Goal: Information Seeking & Learning: Find specific fact

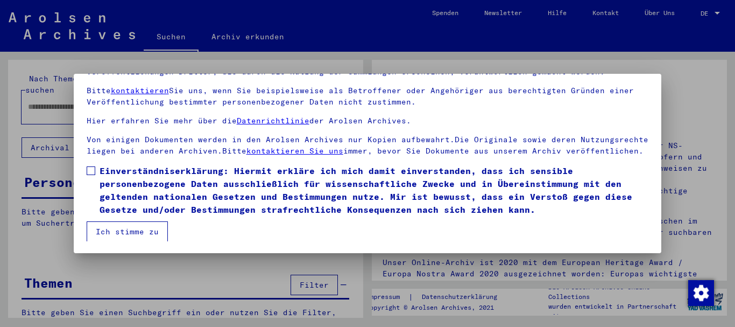
scroll to position [87, 0]
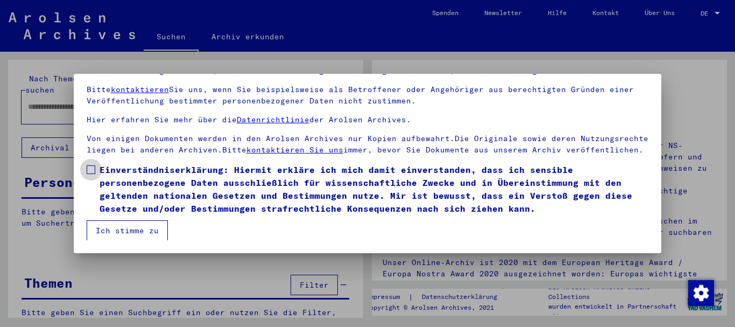
click at [93, 167] on span at bounding box center [91, 169] width 9 height 9
click at [129, 224] on button "Ich stimme zu" at bounding box center [127, 230] width 81 height 20
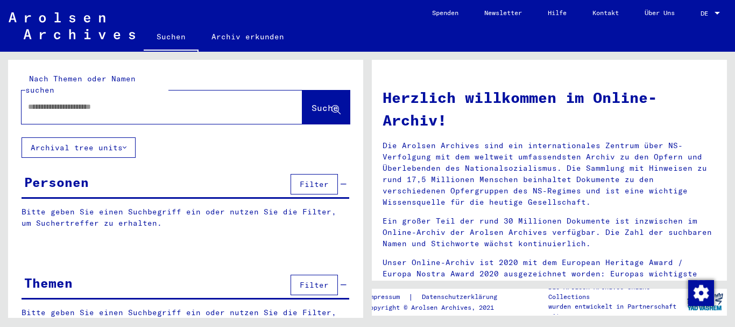
click at [58, 101] on input "text" at bounding box center [149, 106] width 242 height 11
paste input "*****"
click at [302, 90] on button "Suche" at bounding box center [325, 106] width 47 height 33
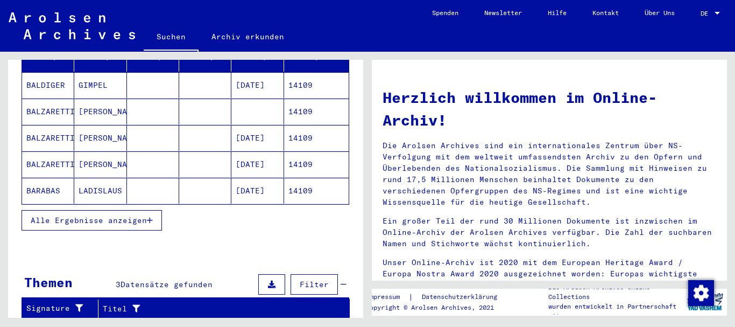
scroll to position [161, 0]
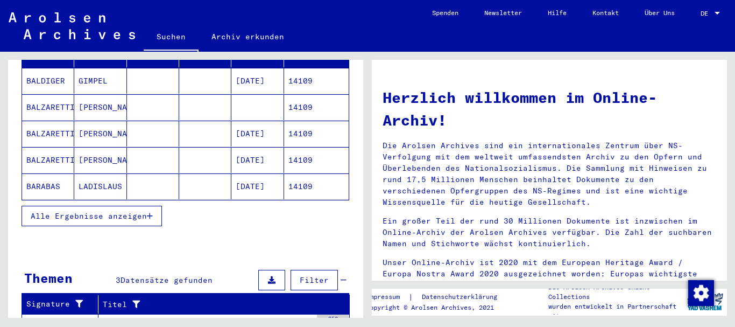
click at [155, 207] on button "Alle Ergebnisse anzeigen" at bounding box center [92, 216] width 140 height 20
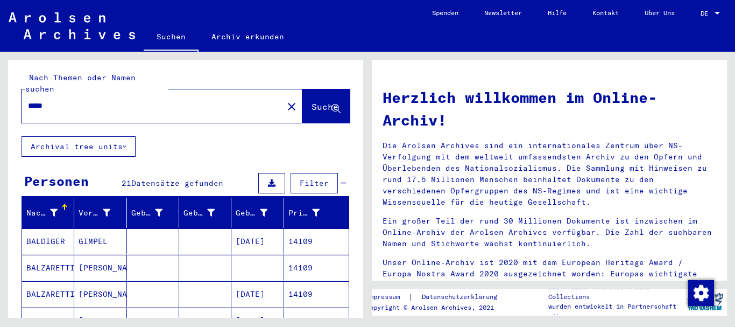
scroll to position [0, 0]
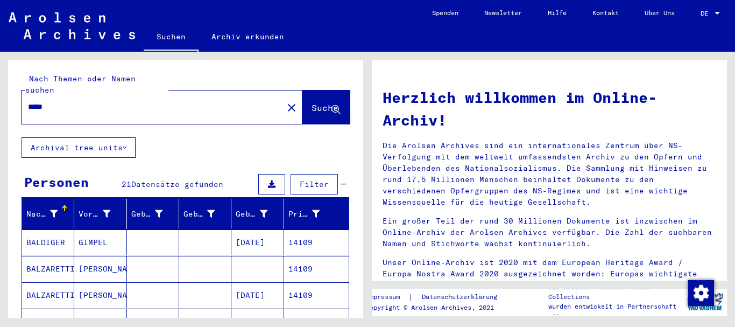
drag, startPoint x: 63, startPoint y: 97, endPoint x: 20, endPoint y: 98, distance: 42.5
click at [20, 98] on div "Nach Themen oder Namen suchen ***** close Suche" at bounding box center [185, 98] width 355 height 77
type input "********"
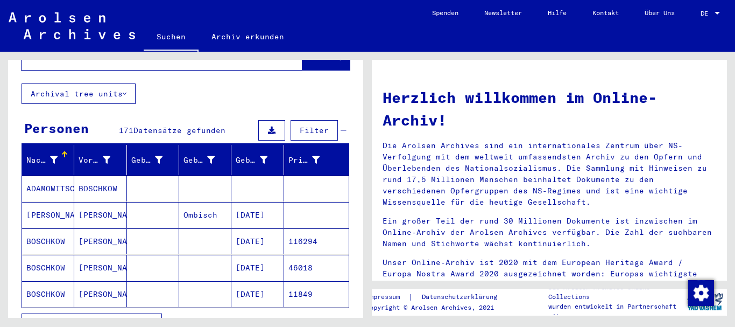
click at [150, 320] on icon "button" at bounding box center [150, 324] width 6 height 8
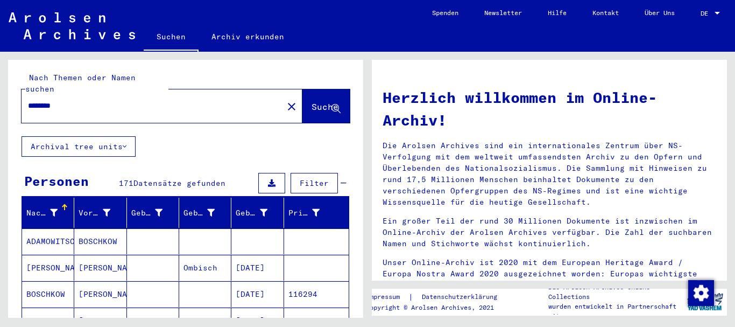
scroll to position [0, 0]
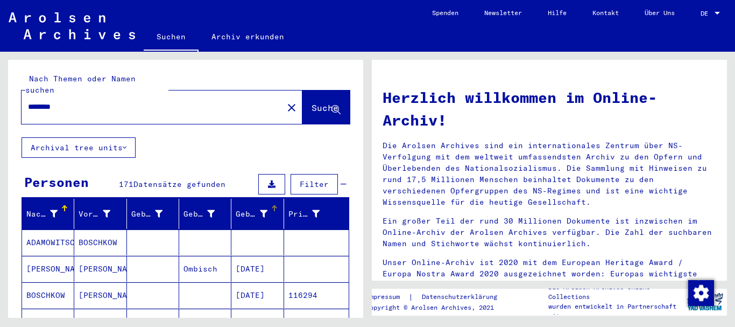
click at [241, 208] on div "Geburtsdatum" at bounding box center [251, 213] width 31 height 11
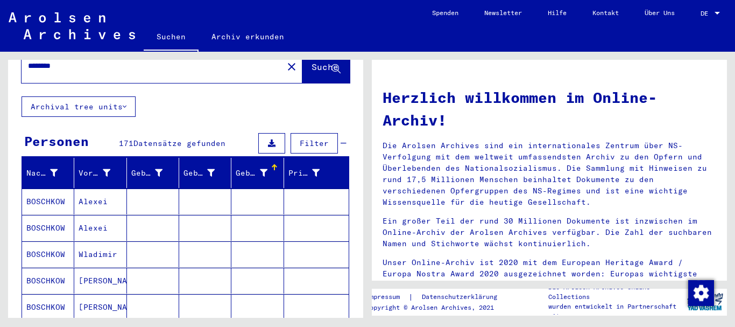
scroll to position [161, 0]
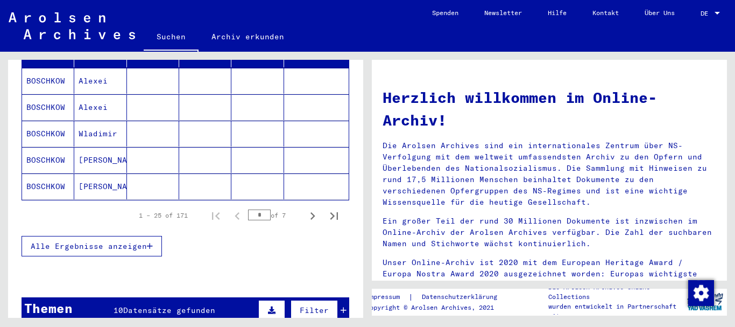
click at [148, 242] on icon "button" at bounding box center [150, 246] width 6 height 8
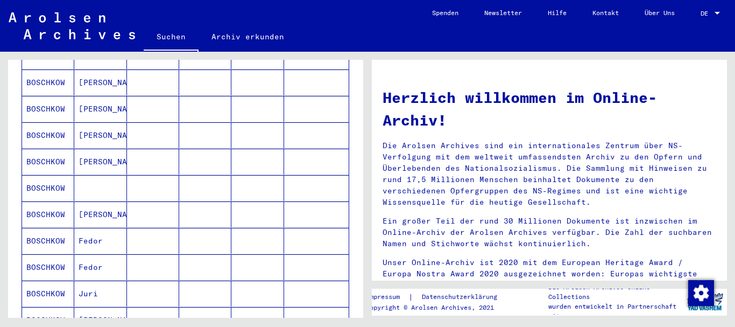
scroll to position [269, 0]
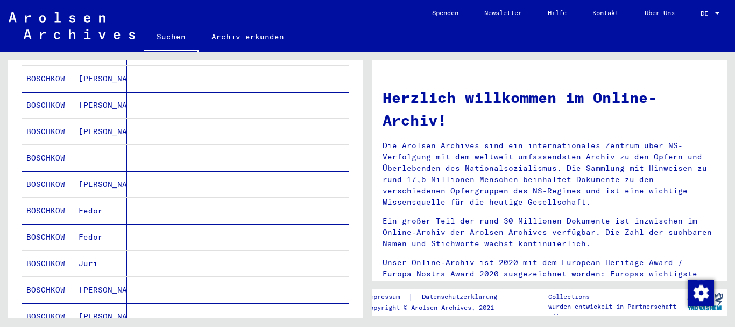
click at [44, 145] on mat-cell "BOSCHKOW" at bounding box center [48, 158] width 52 height 26
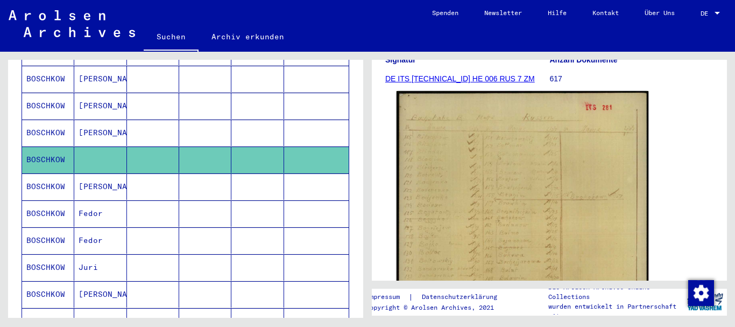
scroll to position [215, 0]
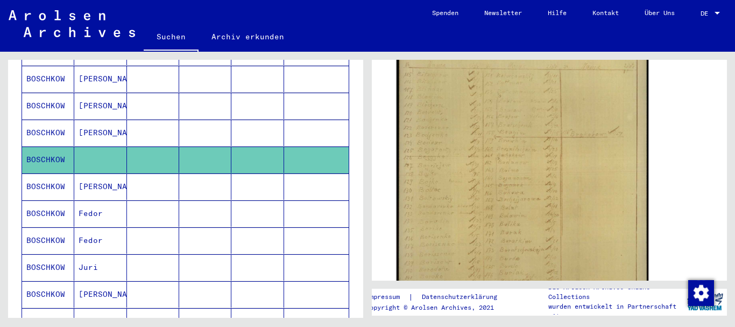
click at [530, 188] on img at bounding box center [523, 206] width 252 height 354
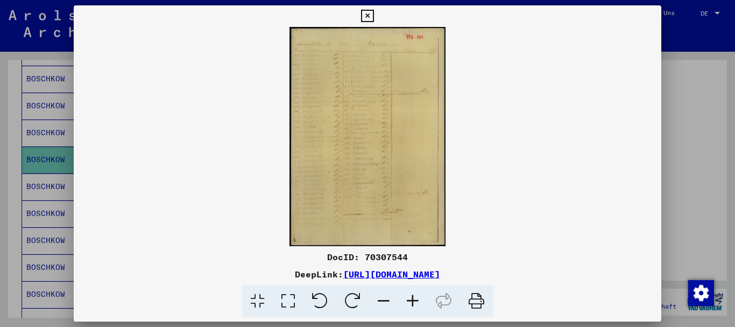
click at [293, 300] on icon at bounding box center [288, 301] width 31 height 33
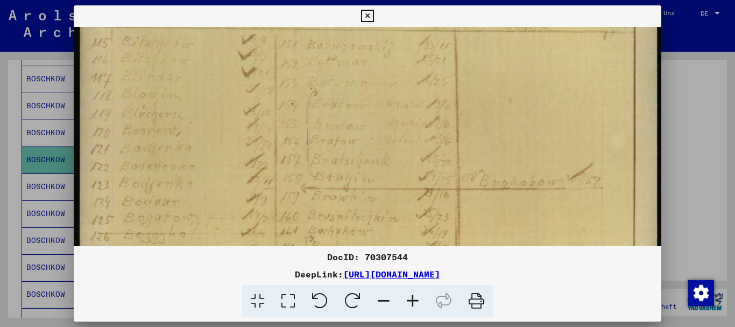
scroll to position [118, 0]
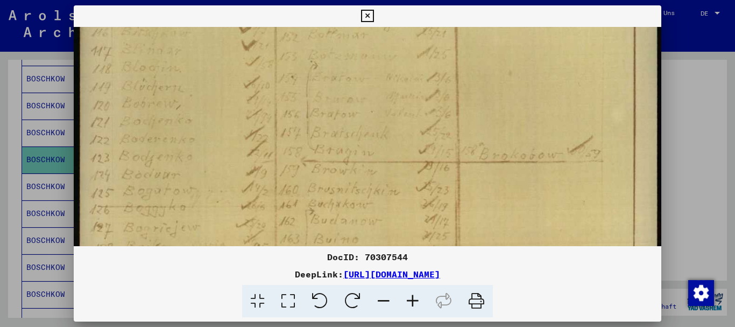
drag, startPoint x: 411, startPoint y: 203, endPoint x: 456, endPoint y: 84, distance: 126.7
click at [456, 84] on img at bounding box center [368, 321] width 588 height 825
click at [427, 185] on img at bounding box center [368, 321] width 588 height 825
click at [360, 13] on button at bounding box center [367, 16] width 19 height 22
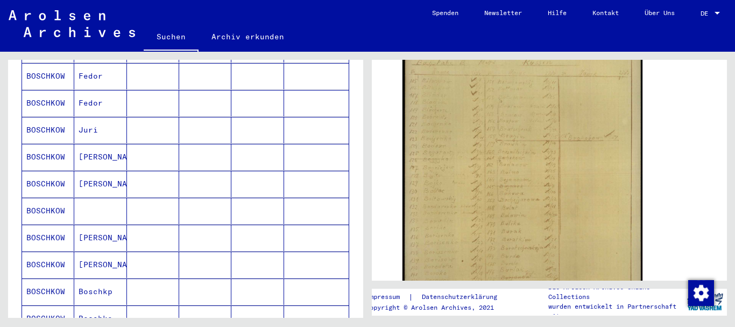
scroll to position [433, 0]
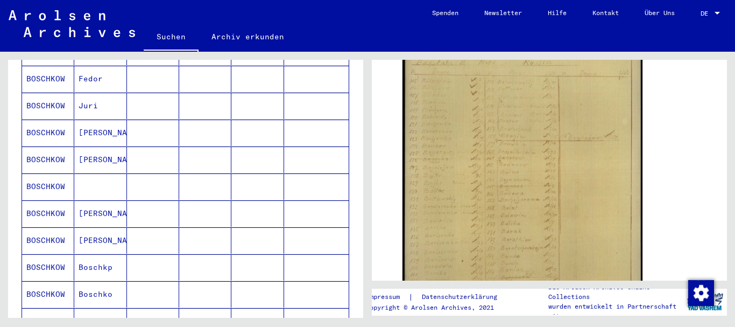
click at [46, 173] on mat-cell "BOSCHKOW" at bounding box center [48, 186] width 52 height 26
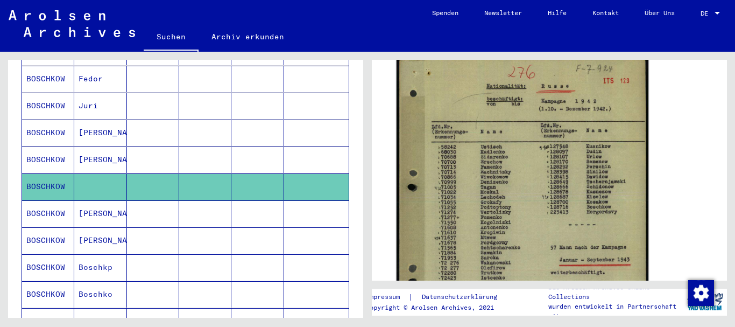
scroll to position [215, 0]
click at [516, 218] on img at bounding box center [523, 231] width 252 height 354
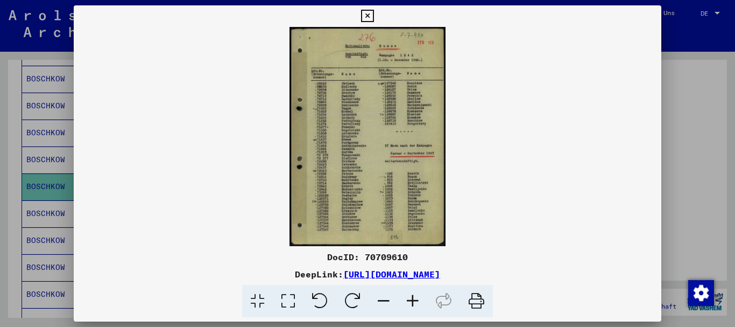
click at [284, 297] on icon at bounding box center [288, 301] width 31 height 33
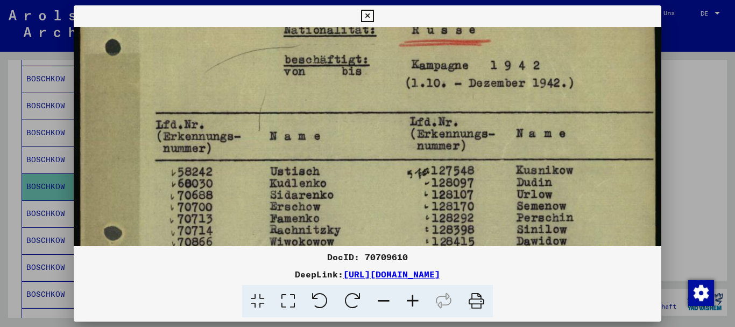
scroll to position [74, 0]
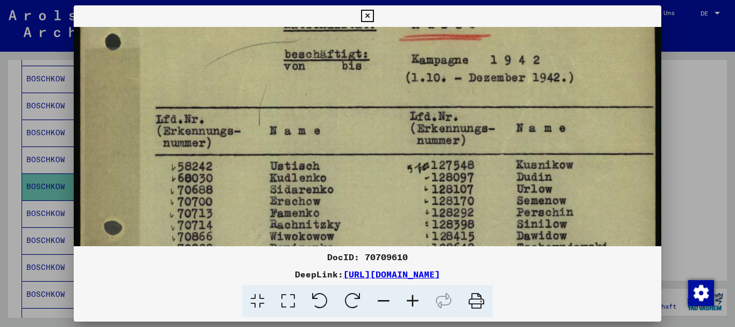
drag, startPoint x: 417, startPoint y: 203, endPoint x: 432, endPoint y: 130, distance: 74.6
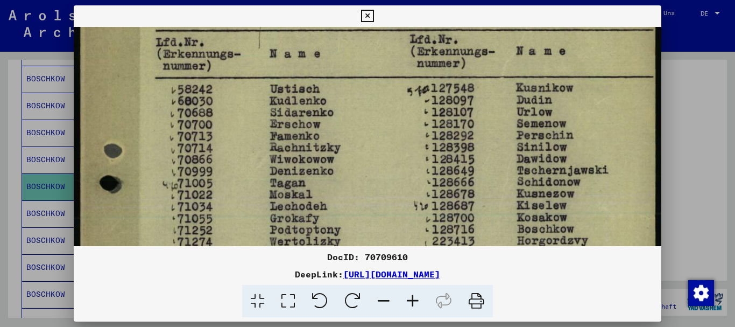
scroll to position [151, 0]
drag, startPoint x: 409, startPoint y: 208, endPoint x: 432, endPoint y: 130, distance: 80.9
click at [432, 130] on img at bounding box center [368, 289] width 588 height 826
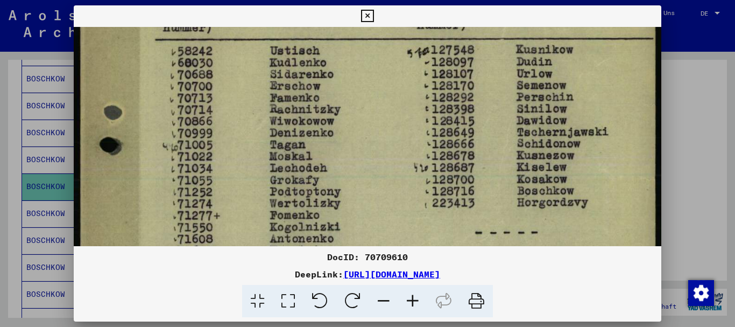
drag, startPoint x: 439, startPoint y: 186, endPoint x: 446, endPoint y: 149, distance: 38.3
click at [446, 149] on img at bounding box center [368, 251] width 588 height 826
click at [368, 19] on icon at bounding box center [367, 16] width 12 height 13
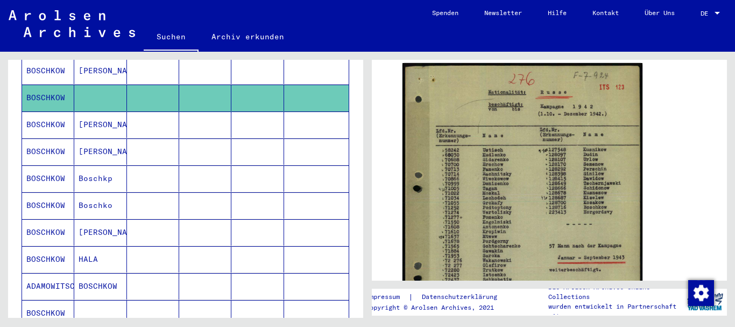
scroll to position [540, 0]
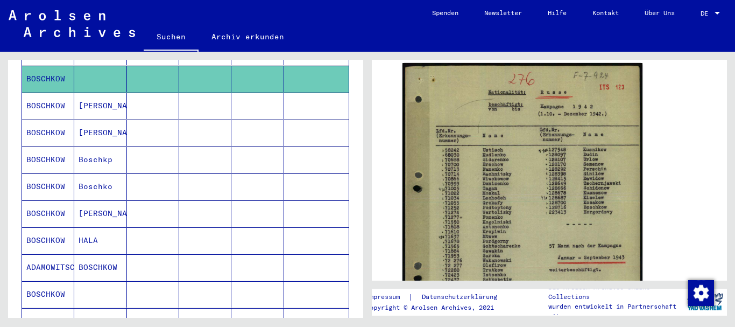
click at [93, 150] on mat-cell "Boschkp" at bounding box center [100, 159] width 52 height 26
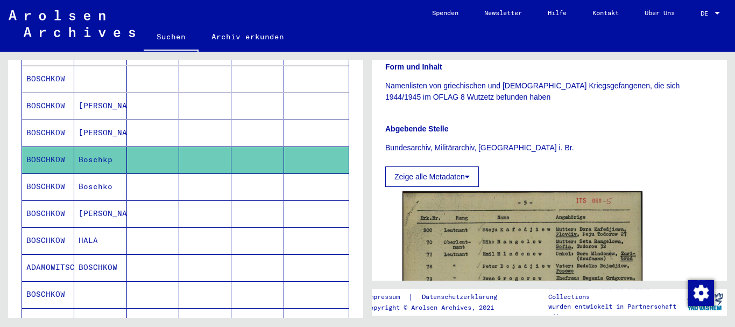
scroll to position [269, 0]
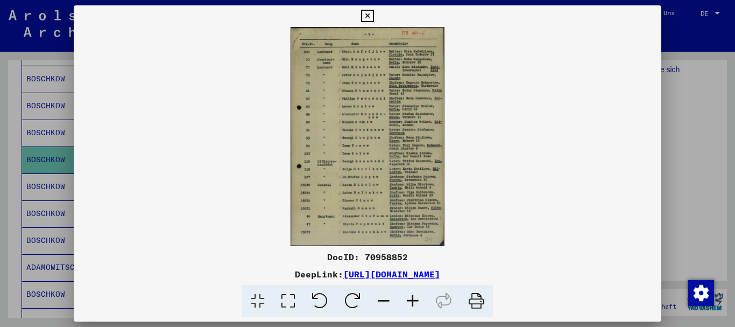
click at [288, 295] on icon at bounding box center [288, 301] width 31 height 33
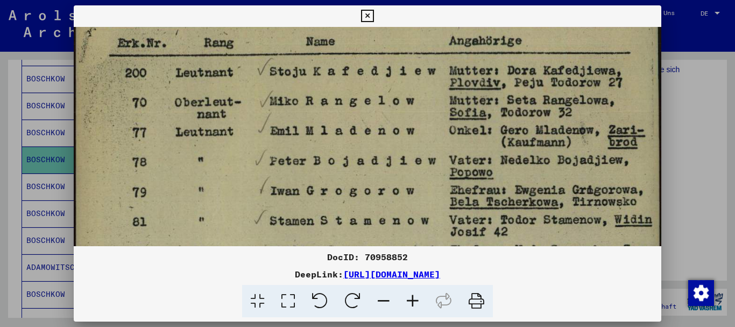
scroll to position [73, 0]
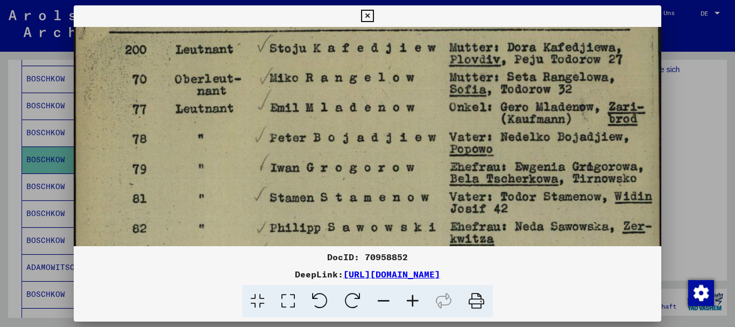
drag, startPoint x: 412, startPoint y: 189, endPoint x: 429, endPoint y: 116, distance: 74.8
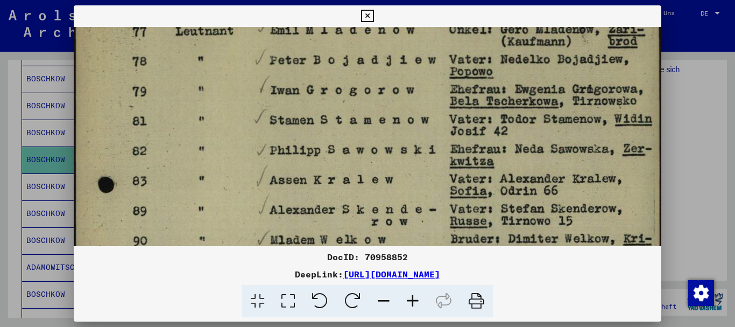
drag, startPoint x: 434, startPoint y: 185, endPoint x: 442, endPoint y: 107, distance: 79.0
click at [442, 107] on img at bounding box center [368, 295] width 588 height 837
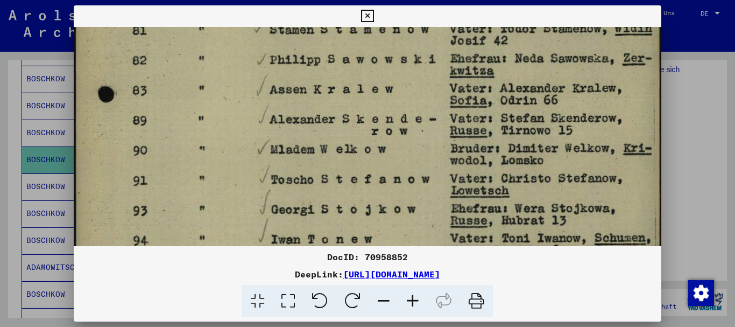
scroll to position [243, 0]
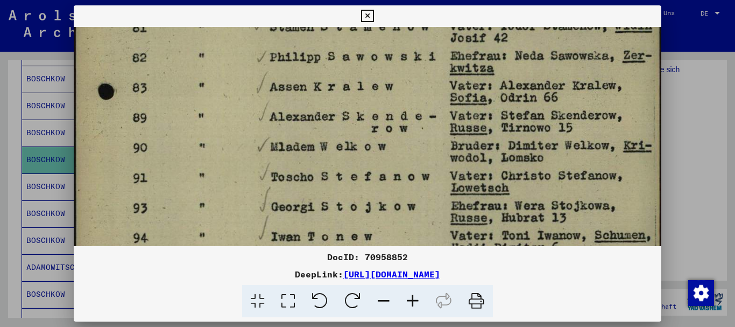
drag, startPoint x: 405, startPoint y: 145, endPoint x: 411, endPoint y: 106, distance: 39.7
click at [411, 106] on img at bounding box center [368, 202] width 588 height 837
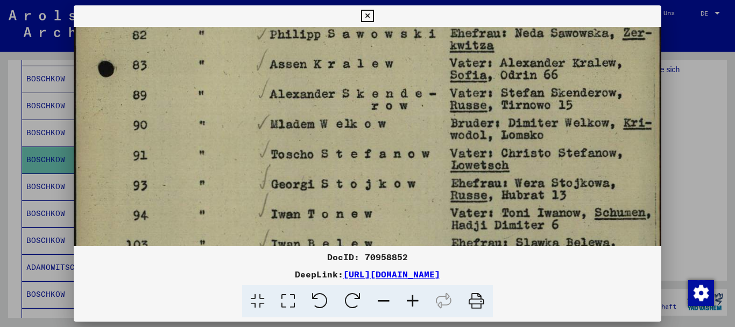
scroll to position [250, 0]
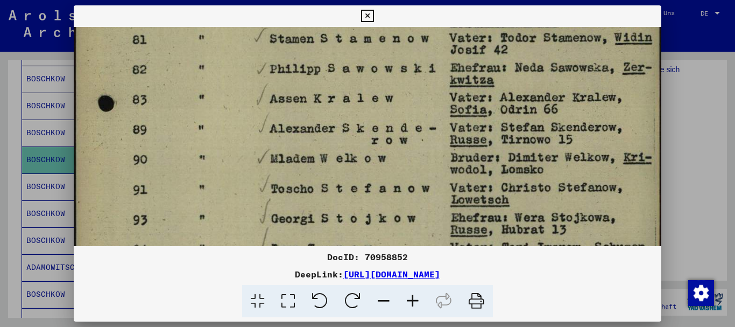
drag, startPoint x: 408, startPoint y: 142, endPoint x: 413, endPoint y: 189, distance: 47.1
click at [415, 199] on img at bounding box center [368, 213] width 588 height 837
drag, startPoint x: 412, startPoint y: 168, endPoint x: 412, endPoint y: 157, distance: 11.3
click at [412, 161] on img at bounding box center [368, 212] width 588 height 837
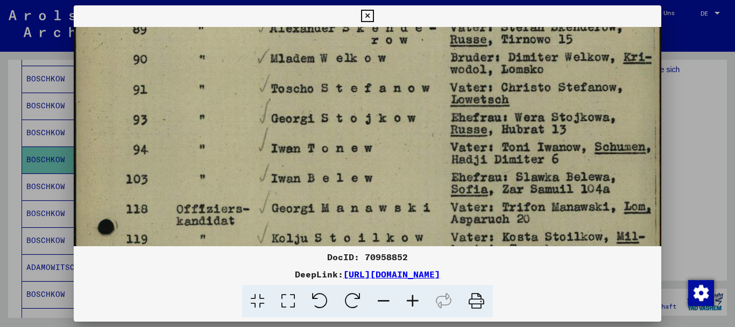
drag, startPoint x: 419, startPoint y: 120, endPoint x: 420, endPoint y: 107, distance: 13.5
click at [420, 107] on img at bounding box center [368, 113] width 588 height 837
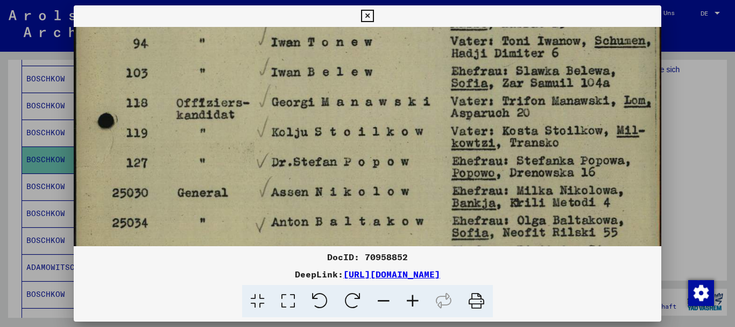
drag, startPoint x: 415, startPoint y: 182, endPoint x: 419, endPoint y: 76, distance: 105.5
click at [419, 76] on img at bounding box center [368, 7] width 588 height 837
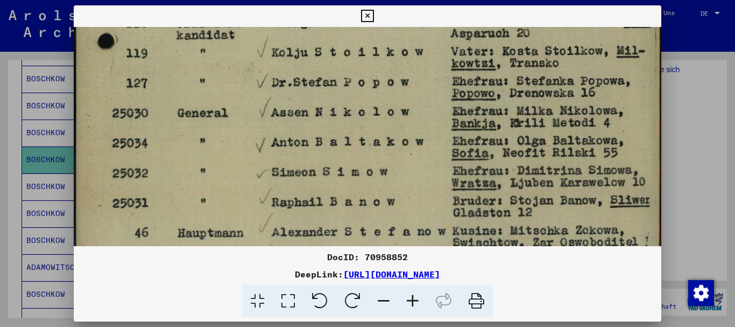
drag, startPoint x: 407, startPoint y: 182, endPoint x: 415, endPoint y: 103, distance: 80.1
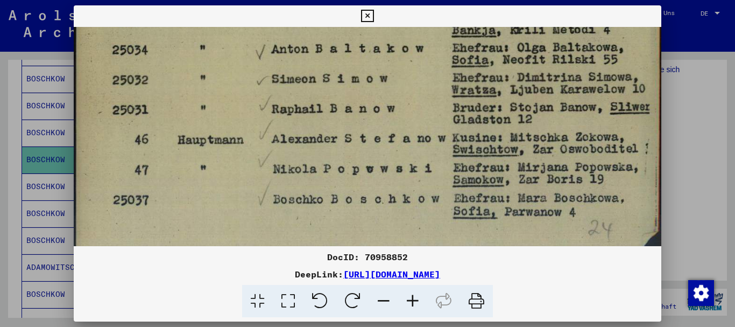
scroll to position [611, 0]
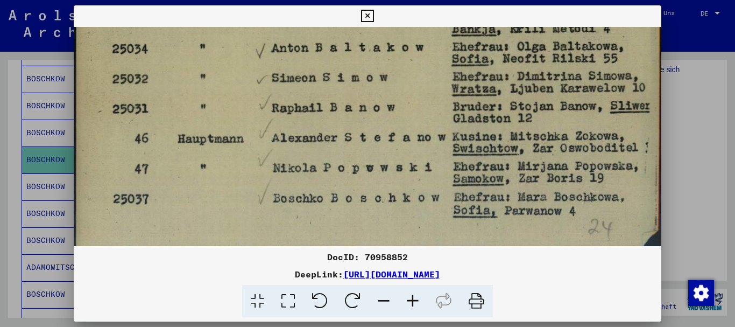
drag, startPoint x: 401, startPoint y: 184, endPoint x: 405, endPoint y: 91, distance: 92.6
click at [372, 12] on icon at bounding box center [367, 16] width 12 height 13
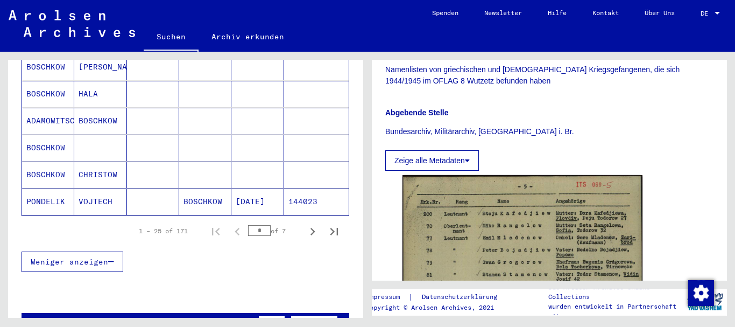
scroll to position [702, 0]
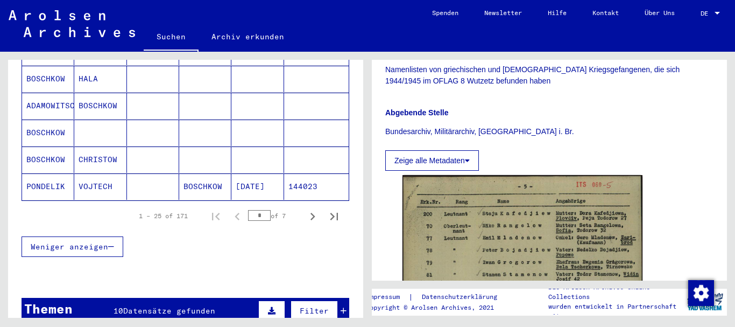
click at [61, 124] on mat-cell "BOSCHKOW" at bounding box center [48, 132] width 52 height 26
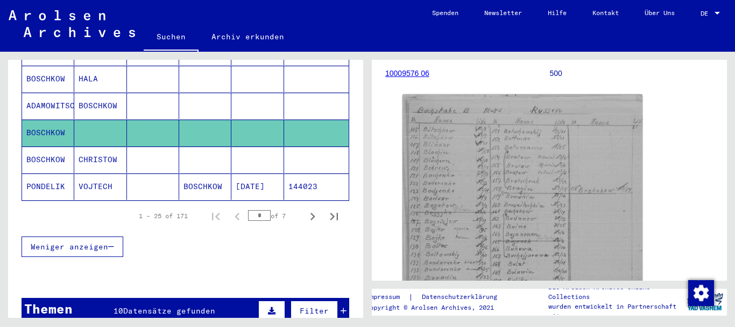
scroll to position [215, 0]
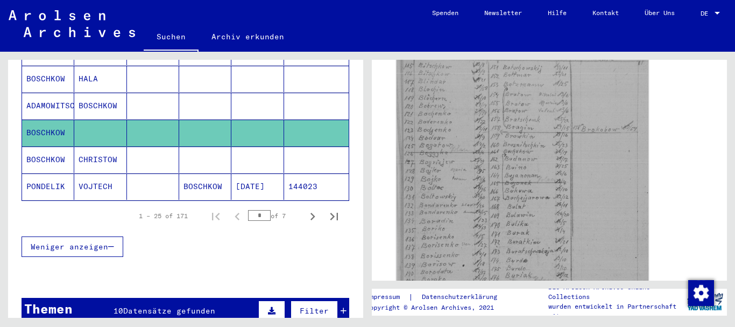
click at [540, 192] on img at bounding box center [523, 206] width 252 height 354
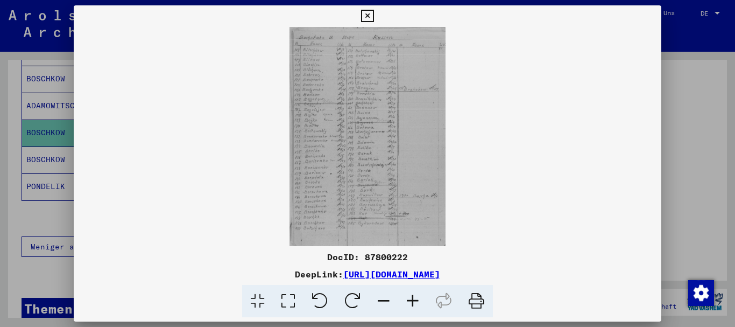
click at [289, 302] on icon at bounding box center [288, 301] width 31 height 33
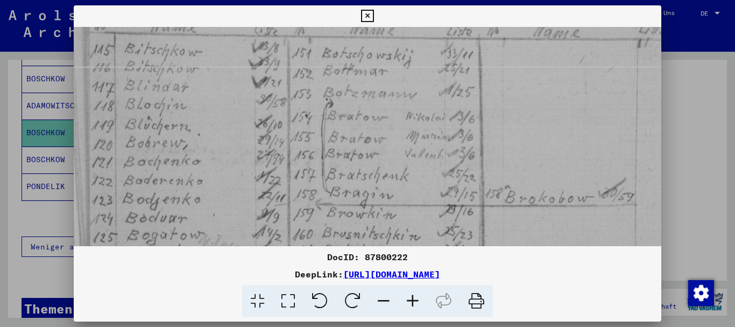
scroll to position [79, 0]
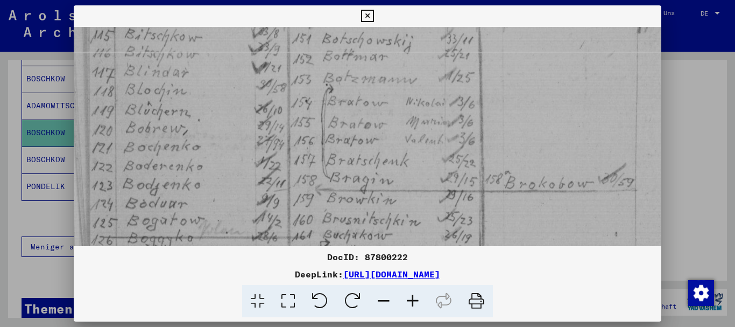
drag, startPoint x: 469, startPoint y: 205, endPoint x: 489, endPoint y: 126, distance: 81.2
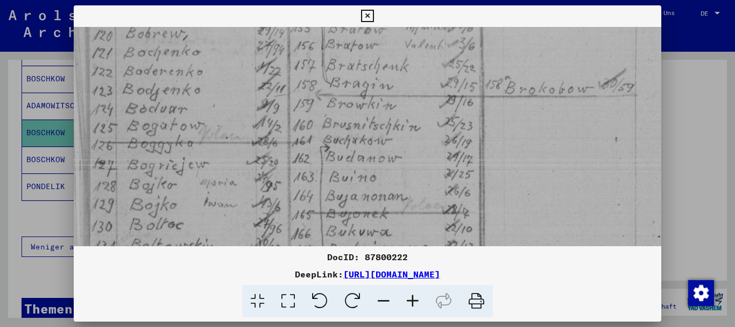
scroll to position [174, 0]
drag, startPoint x: 483, startPoint y: 213, endPoint x: 497, endPoint y: 118, distance: 96.3
click at [497, 118] on img at bounding box center [368, 265] width 588 height 825
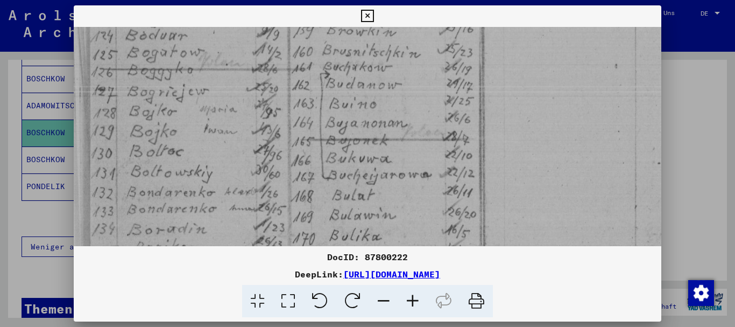
scroll to position [248, 0]
drag, startPoint x: 495, startPoint y: 203, endPoint x: 506, endPoint y: 131, distance: 72.9
click at [506, 131] on img at bounding box center [368, 191] width 588 height 825
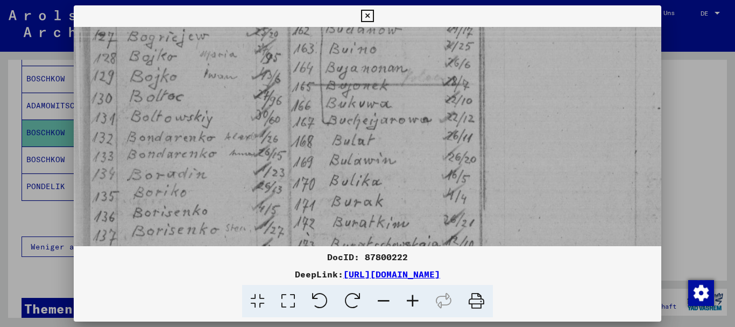
drag, startPoint x: 502, startPoint y: 149, endPoint x: 504, endPoint y: 139, distance: 10.4
click at [504, 139] on img at bounding box center [368, 138] width 588 height 825
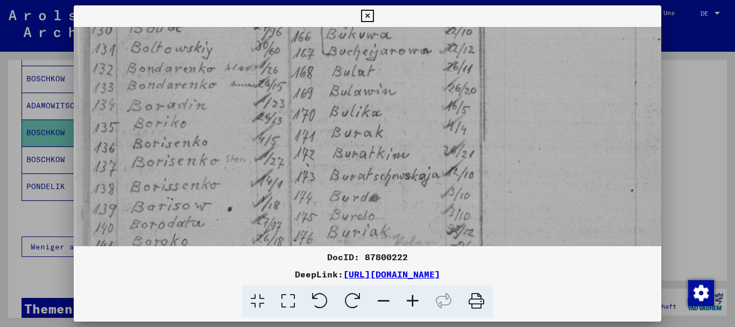
scroll to position [372, 0]
drag, startPoint x: 471, startPoint y: 189, endPoint x: 487, endPoint y: 119, distance: 72.2
click at [487, 119] on img at bounding box center [368, 67] width 588 height 825
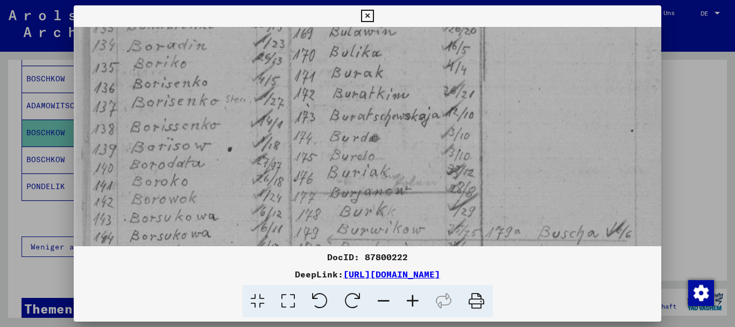
drag, startPoint x: 433, startPoint y: 156, endPoint x: 440, endPoint y: 98, distance: 57.9
click at [440, 98] on img at bounding box center [368, 9] width 588 height 825
click at [371, 18] on icon at bounding box center [367, 16] width 12 height 13
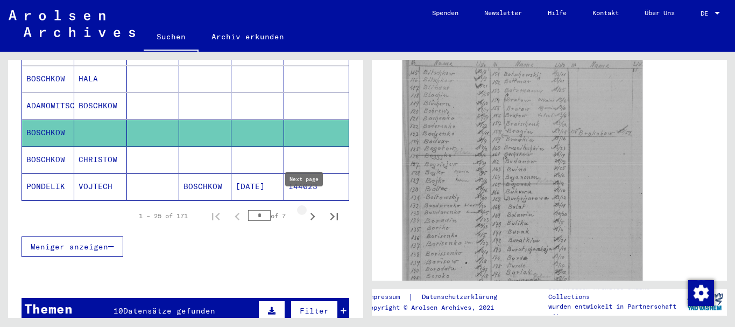
click at [311, 213] on icon "Next page" at bounding box center [313, 217] width 5 height 8
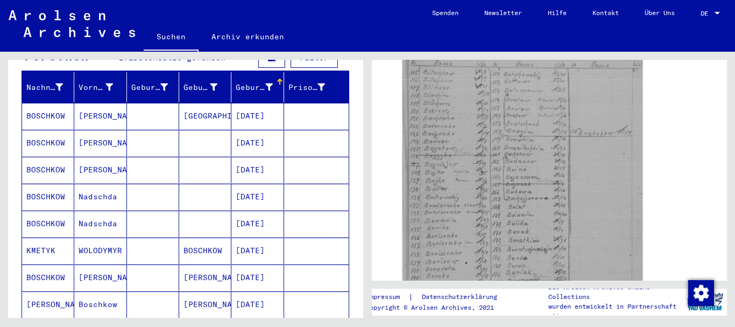
scroll to position [110, 0]
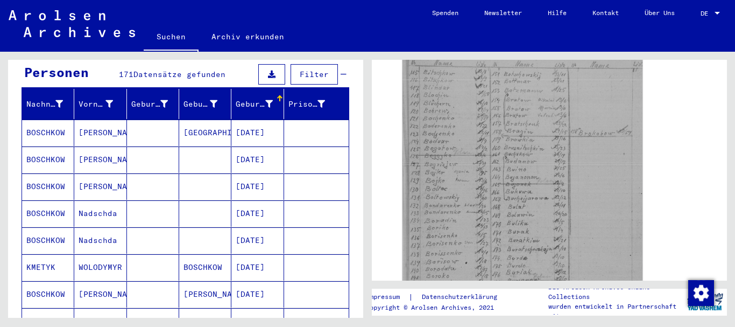
click at [94, 146] on mat-cell "[PERSON_NAME]" at bounding box center [100, 159] width 52 height 26
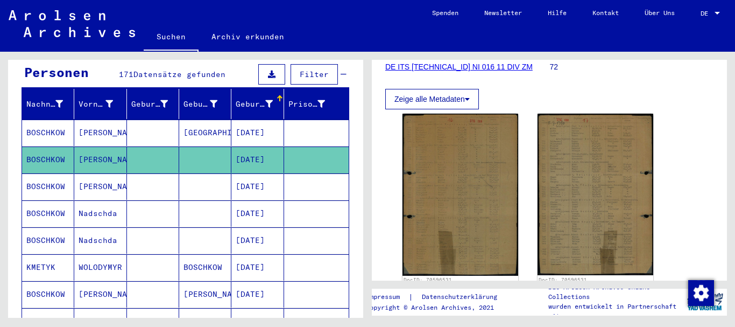
scroll to position [215, 0]
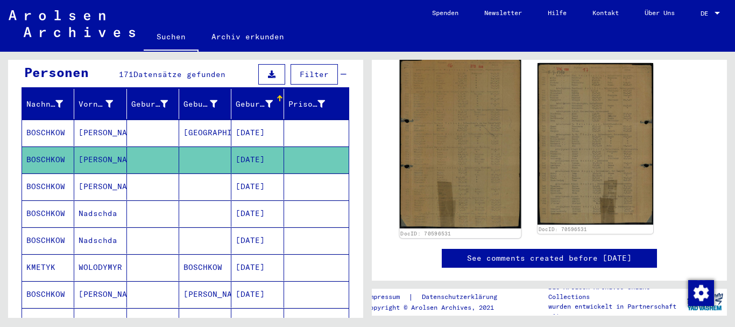
click at [487, 159] on img at bounding box center [461, 144] width 122 height 170
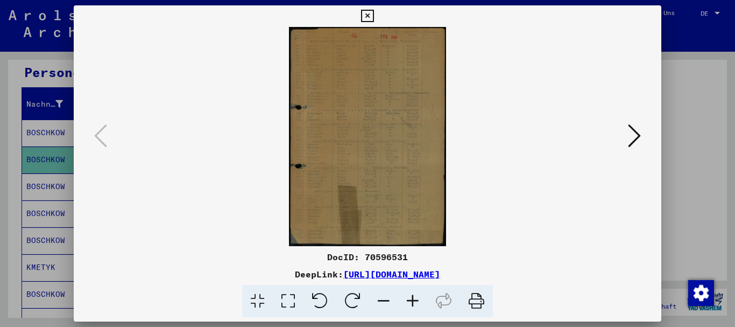
click at [286, 295] on icon at bounding box center [288, 301] width 31 height 33
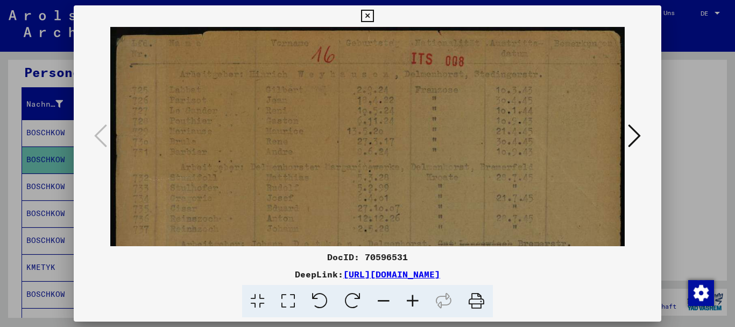
scroll to position [46, 0]
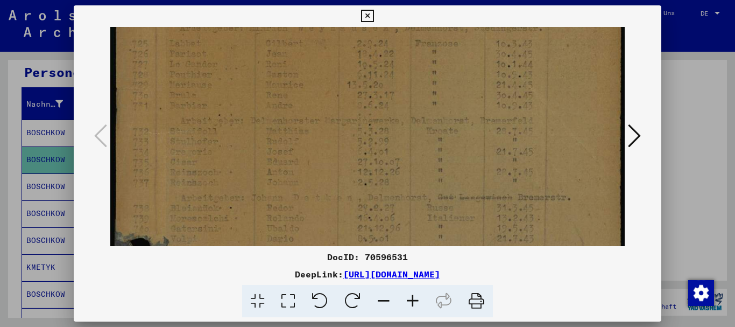
drag, startPoint x: 418, startPoint y: 216, endPoint x: 432, endPoint y: 170, distance: 48.2
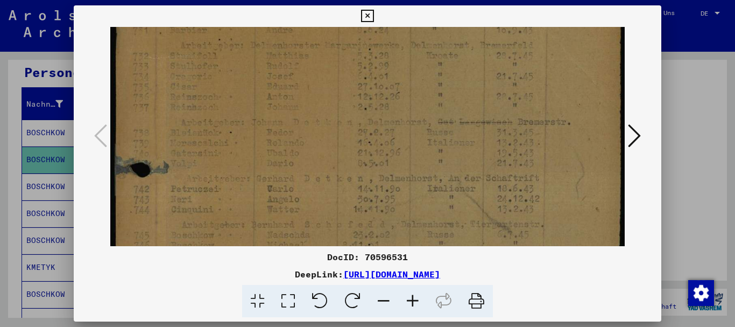
scroll to position [122, 0]
drag, startPoint x: 417, startPoint y: 215, endPoint x: 434, endPoint y: 140, distance: 77.3
click at [434, 140] on img at bounding box center [367, 265] width 515 height 720
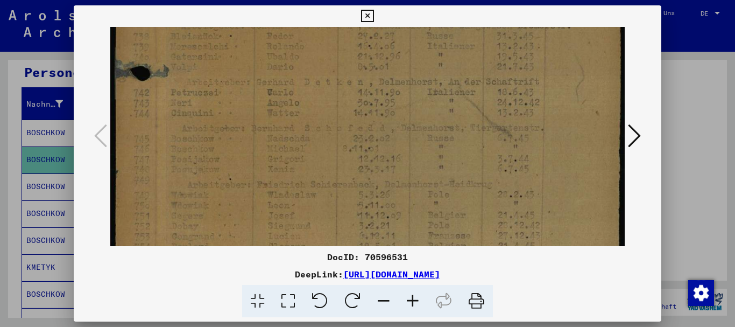
drag, startPoint x: 428, startPoint y: 207, endPoint x: 447, endPoint y: 111, distance: 97.7
click at [447, 111] on img at bounding box center [367, 169] width 515 height 720
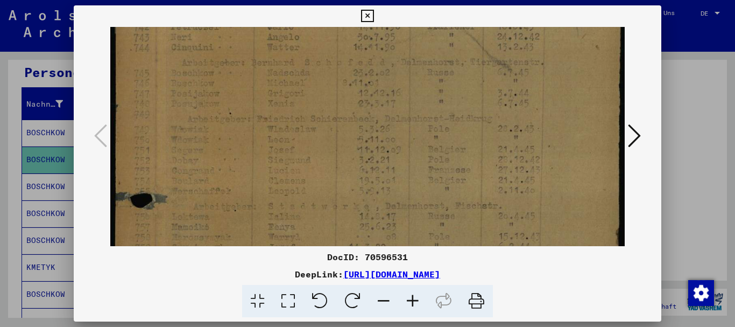
scroll to position [285, 0]
drag, startPoint x: 438, startPoint y: 205, endPoint x: 450, endPoint y: 137, distance: 68.3
click at [450, 137] on img at bounding box center [367, 102] width 515 height 720
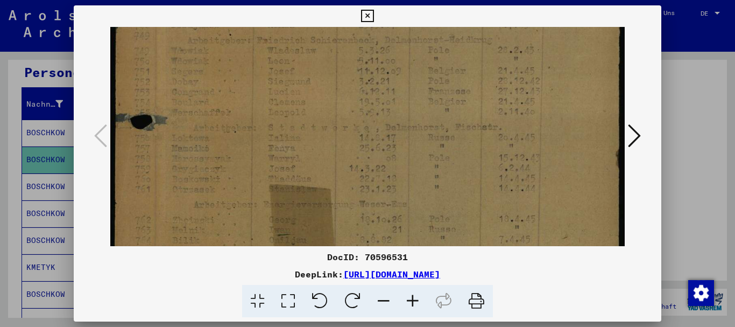
scroll to position [368, 0]
drag, startPoint x: 422, startPoint y: 195, endPoint x: 446, endPoint y: 112, distance: 85.5
click at [446, 112] on img at bounding box center [367, 19] width 515 height 720
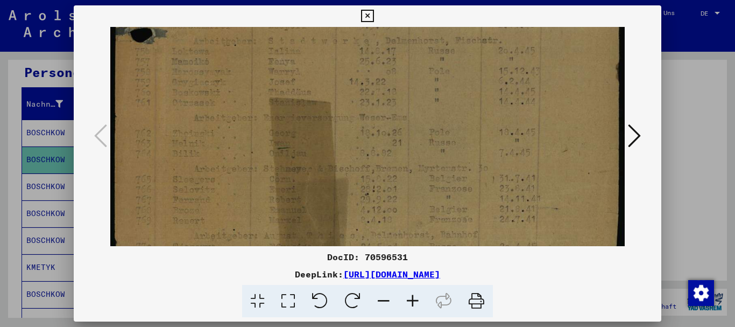
drag, startPoint x: 415, startPoint y: 193, endPoint x: 430, endPoint y: 111, distance: 82.6
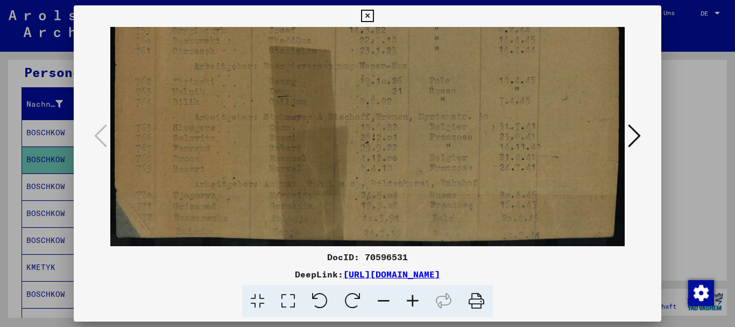
drag, startPoint x: 419, startPoint y: 168, endPoint x: 435, endPoint y: 96, distance: 74.0
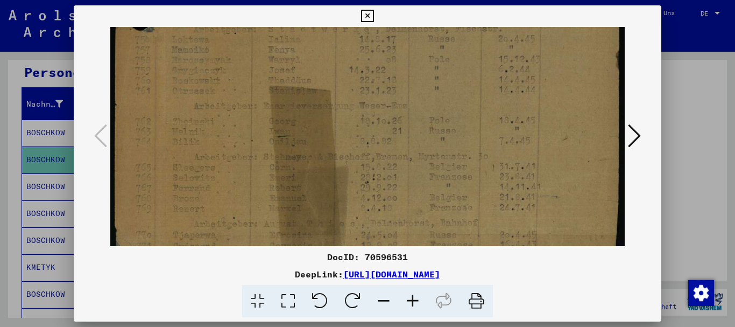
scroll to position [448, 0]
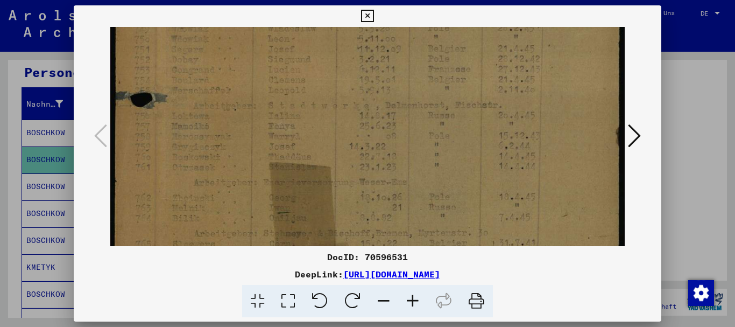
drag, startPoint x: 373, startPoint y: 96, endPoint x: 376, endPoint y: 160, distance: 64.1
click at [376, 160] on img at bounding box center [367, 3] width 515 height 720
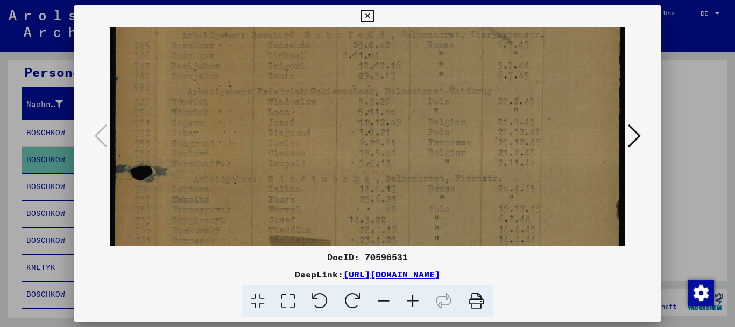
scroll to position [282, 0]
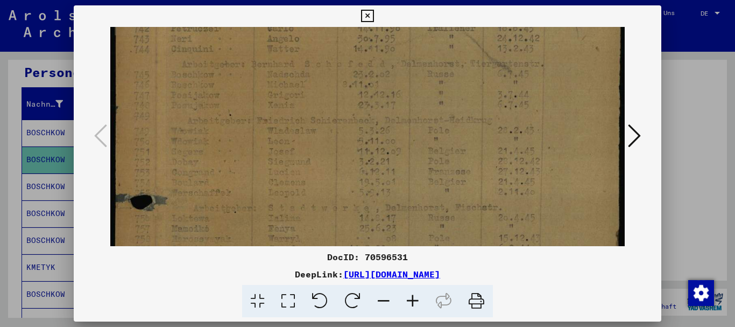
drag, startPoint x: 373, startPoint y: 75, endPoint x: 368, endPoint y: 149, distance: 73.9
click at [377, 177] on img at bounding box center [367, 105] width 515 height 720
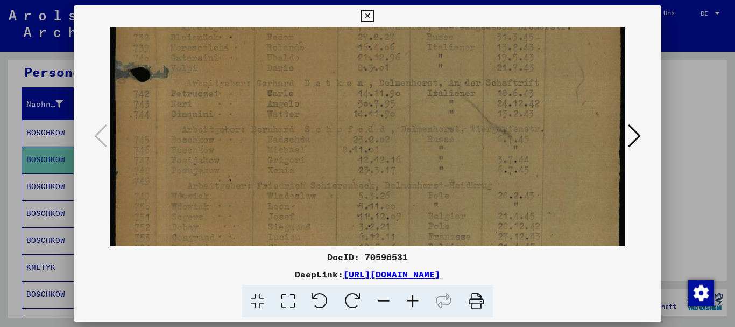
scroll to position [215, 0]
drag, startPoint x: 353, startPoint y: 75, endPoint x: 360, endPoint y: 141, distance: 66.6
click at [360, 141] on img at bounding box center [367, 172] width 515 height 720
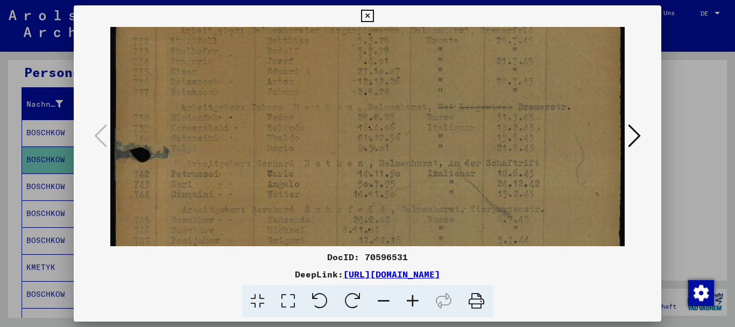
drag, startPoint x: 363, startPoint y: 123, endPoint x: 363, endPoint y: 139, distance: 15.6
click at [363, 139] on img at bounding box center [367, 250] width 515 height 720
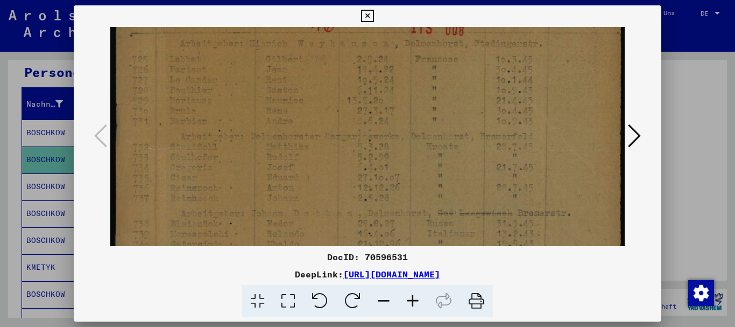
scroll to position [30, 0]
drag, startPoint x: 360, startPoint y: 65, endPoint x: 348, endPoint y: 166, distance: 102.3
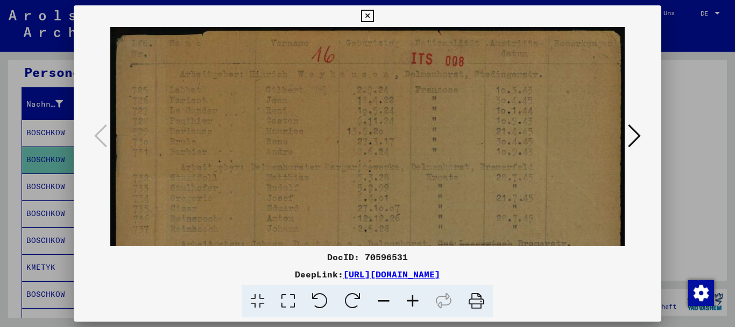
drag, startPoint x: 349, startPoint y: 88, endPoint x: 353, endPoint y: 143, distance: 54.5
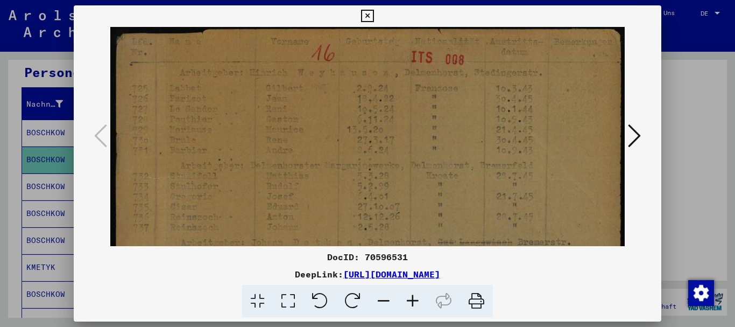
click at [636, 135] on icon at bounding box center [634, 136] width 13 height 26
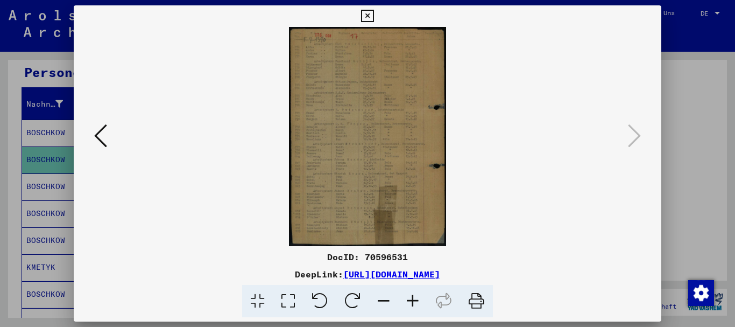
scroll to position [0, 0]
click at [290, 301] on icon at bounding box center [288, 301] width 31 height 33
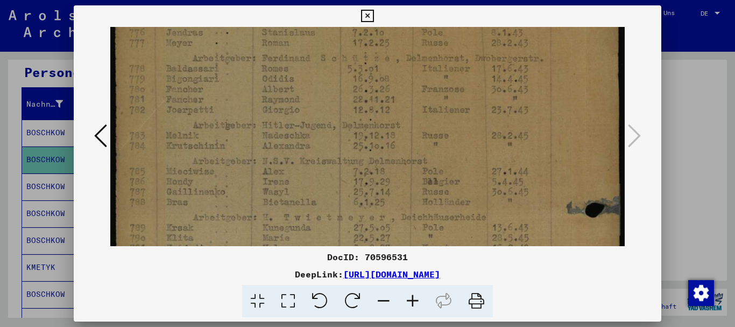
drag, startPoint x: 365, startPoint y: 188, endPoint x: 376, endPoint y: 108, distance: 81.4
click at [373, 106] on img at bounding box center [367, 305] width 515 height 719
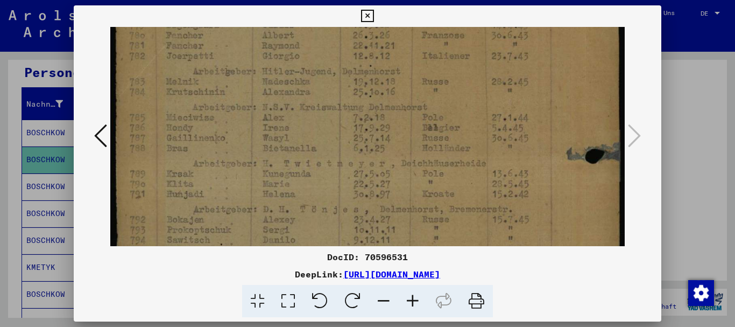
scroll to position [161, 0]
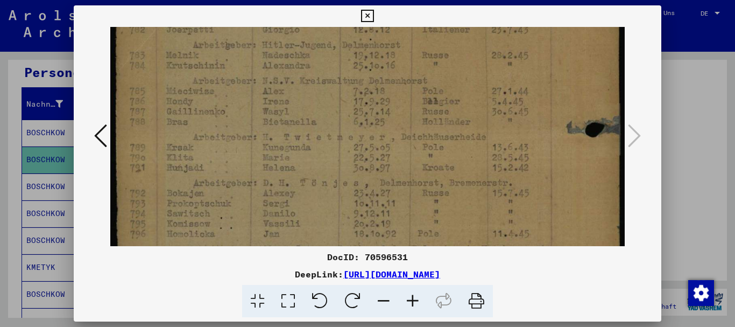
drag, startPoint x: 390, startPoint y: 169, endPoint x: 399, endPoint y: 90, distance: 79.6
click at [399, 90] on img at bounding box center [367, 224] width 515 height 719
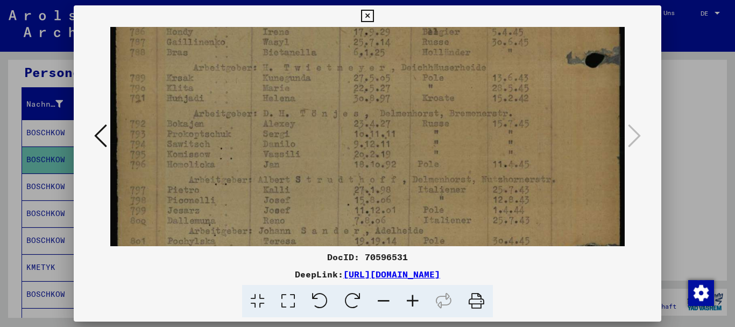
scroll to position [234, 0]
drag, startPoint x: 396, startPoint y: 185, endPoint x: 404, endPoint y: 112, distance: 73.0
click at [404, 112] on img at bounding box center [367, 152] width 515 height 719
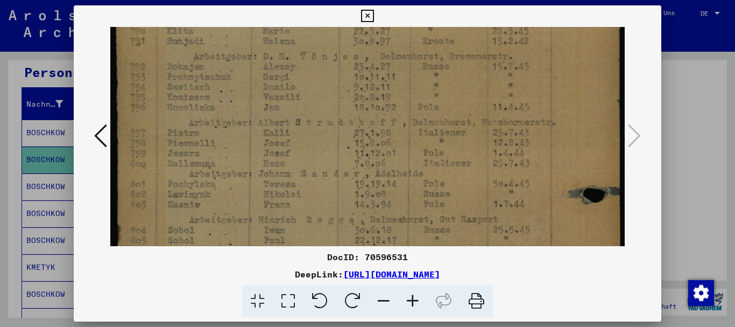
scroll to position [289, 0]
drag, startPoint x: 406, startPoint y: 182, endPoint x: 410, endPoint y: 128, distance: 55.0
click at [410, 128] on img at bounding box center [367, 97] width 515 height 719
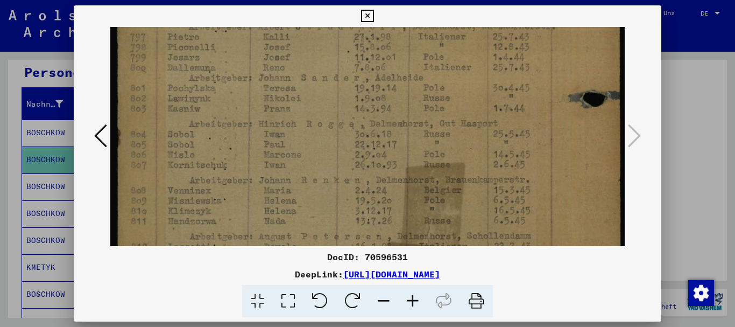
click at [411, 116] on img at bounding box center [367, 2] width 515 height 719
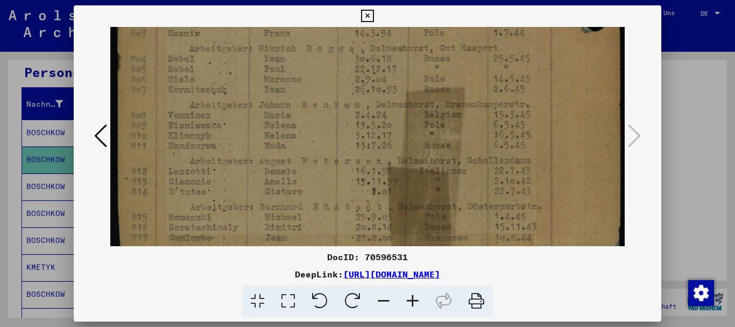
drag, startPoint x: 410, startPoint y: 199, endPoint x: 412, endPoint y: 125, distance: 74.3
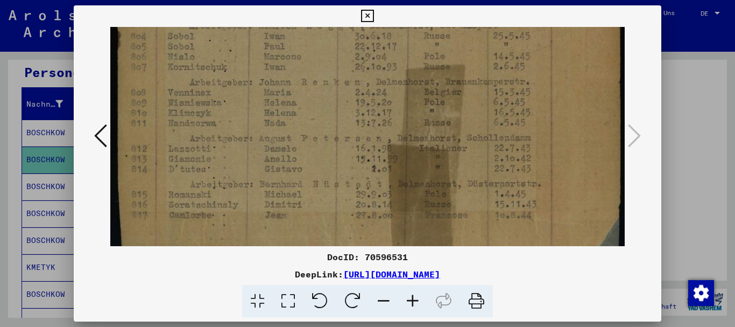
scroll to position [477, 0]
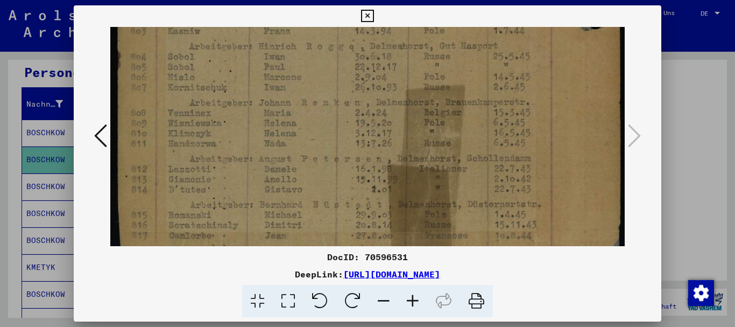
drag, startPoint x: 412, startPoint y: 207, endPoint x: 415, endPoint y: 199, distance: 8.9
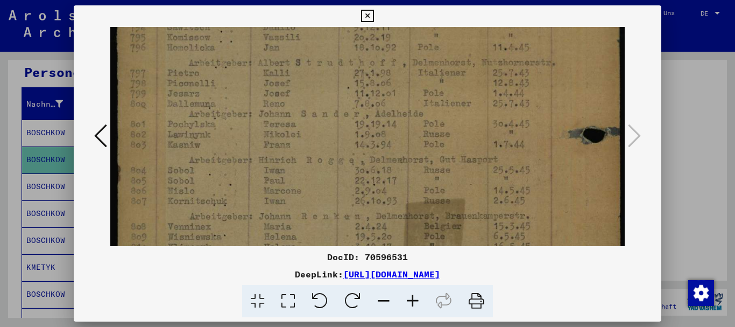
drag, startPoint x: 406, startPoint y: 105, endPoint x: 406, endPoint y: 218, distance: 113.0
click at [406, 218] on img at bounding box center [367, 38] width 515 height 719
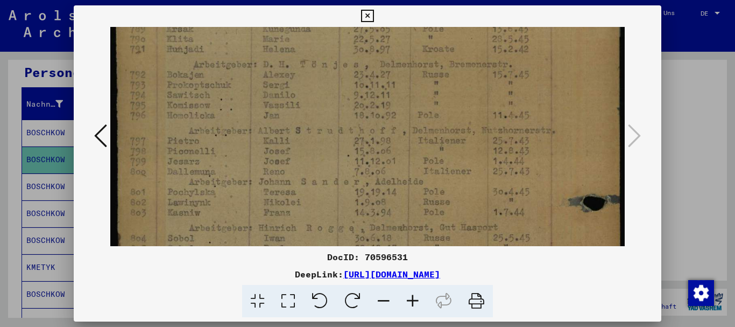
drag, startPoint x: 401, startPoint y: 103, endPoint x: 402, endPoint y: 136, distance: 33.4
click at [403, 171] on img at bounding box center [367, 106] width 515 height 719
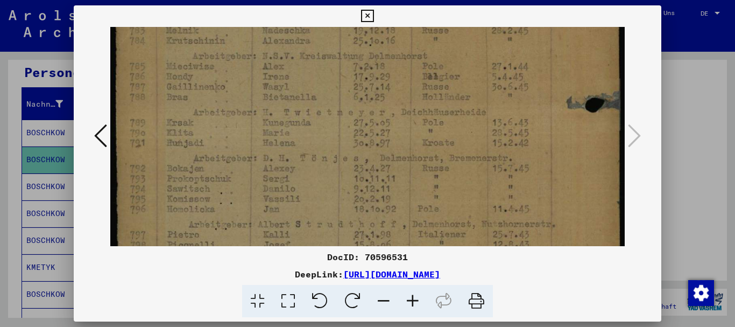
drag, startPoint x: 404, startPoint y: 103, endPoint x: 409, endPoint y: 196, distance: 93.3
click at [409, 196] on img at bounding box center [367, 200] width 515 height 719
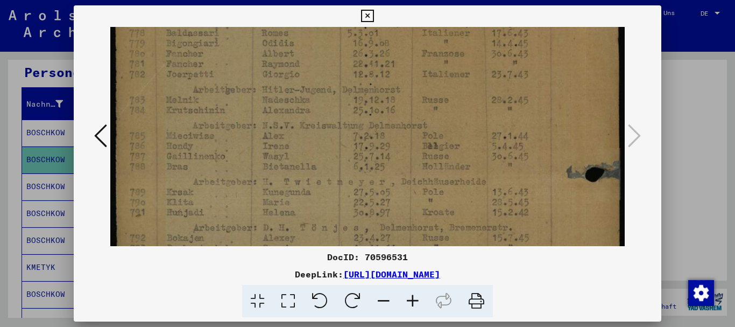
scroll to position [108, 0]
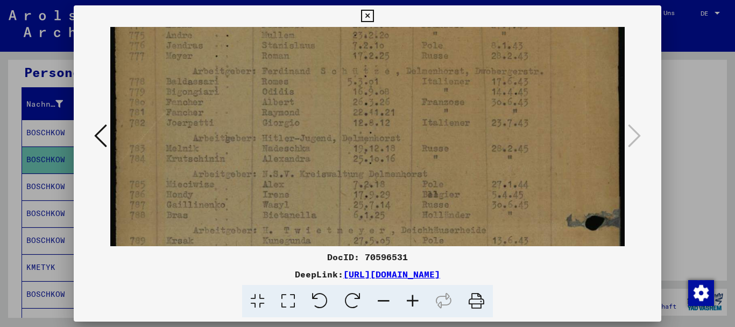
drag, startPoint x: 386, startPoint y: 71, endPoint x: 397, endPoint y: 189, distance: 118.9
click at [397, 189] on img at bounding box center [367, 318] width 515 height 719
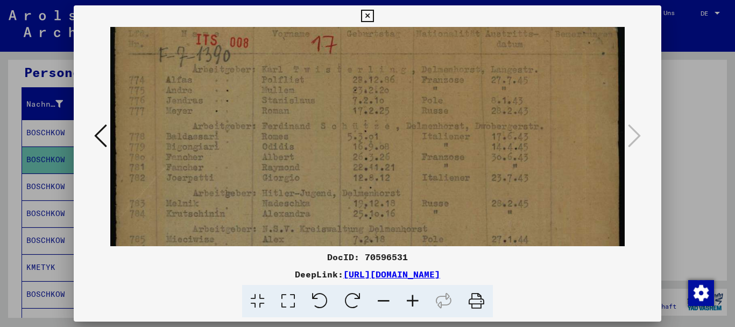
scroll to position [0, 0]
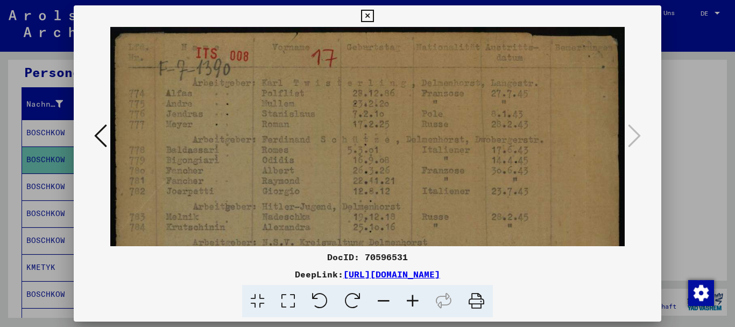
drag, startPoint x: 389, startPoint y: 76, endPoint x: 397, endPoint y: 154, distance: 78.5
click at [101, 140] on icon at bounding box center [100, 136] width 13 height 26
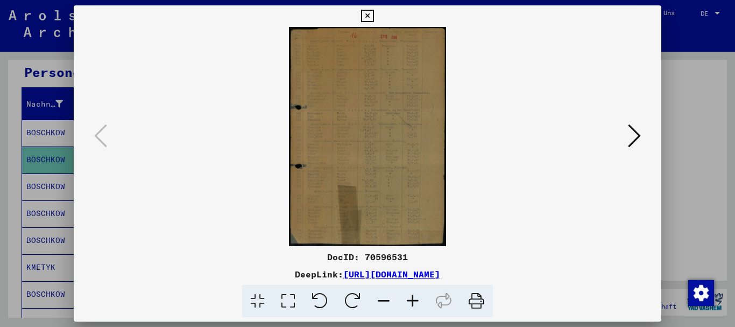
click at [289, 297] on icon at bounding box center [288, 301] width 31 height 33
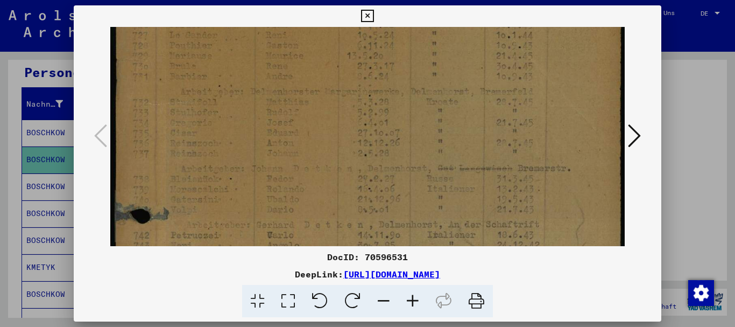
drag, startPoint x: 355, startPoint y: 203, endPoint x: 360, endPoint y: 128, distance: 75.5
click at [360, 128] on img at bounding box center [367, 312] width 515 height 720
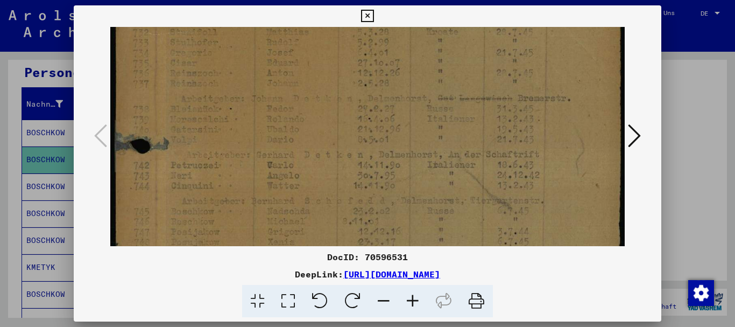
drag, startPoint x: 359, startPoint y: 151, endPoint x: 360, endPoint y: 125, distance: 25.3
click at [360, 125] on img at bounding box center [367, 242] width 515 height 720
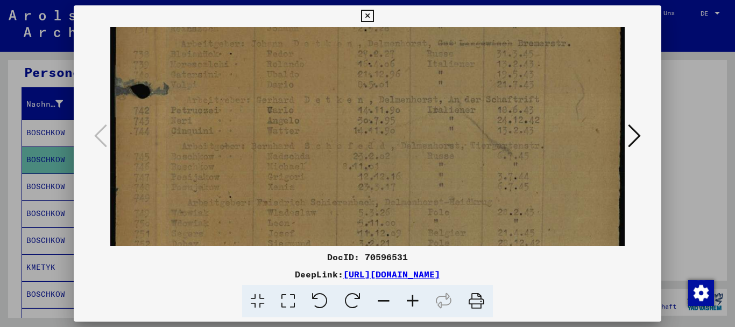
scroll to position [217, 0]
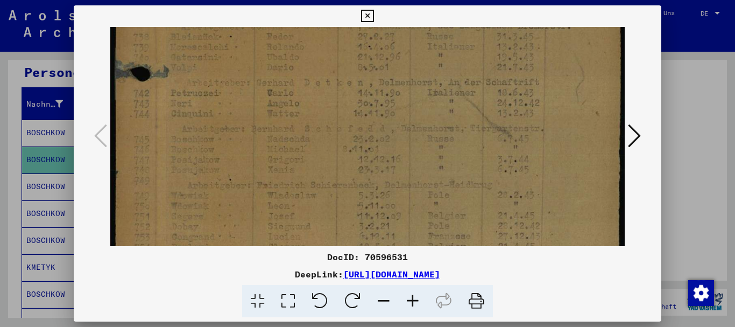
drag, startPoint x: 354, startPoint y: 150, endPoint x: 356, endPoint y: 123, distance: 27.0
click at [356, 123] on img at bounding box center [367, 169] width 515 height 720
click at [370, 12] on icon at bounding box center [367, 16] width 12 height 13
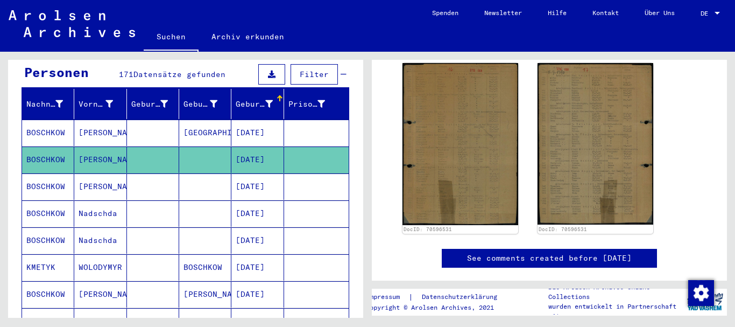
click at [243, 175] on mat-cell "[DATE]" at bounding box center [257, 186] width 52 height 26
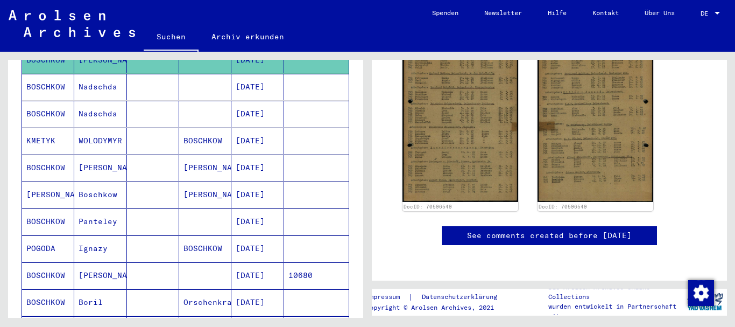
scroll to position [217, 0]
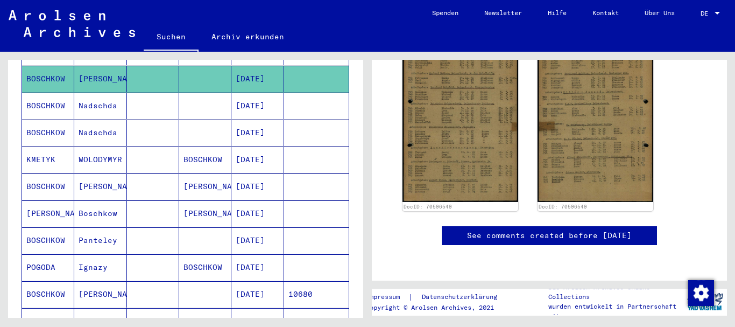
click at [87, 201] on mat-cell "Boschkow" at bounding box center [100, 213] width 52 height 26
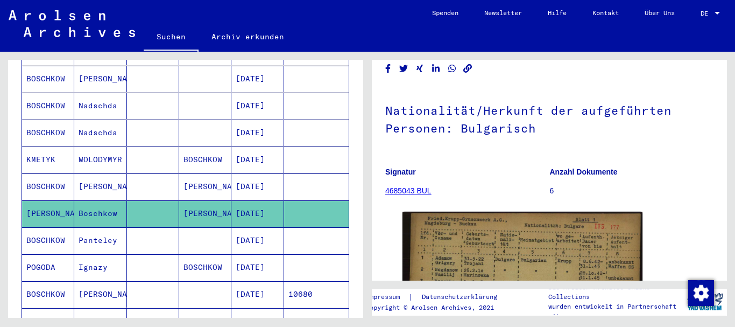
scroll to position [215, 0]
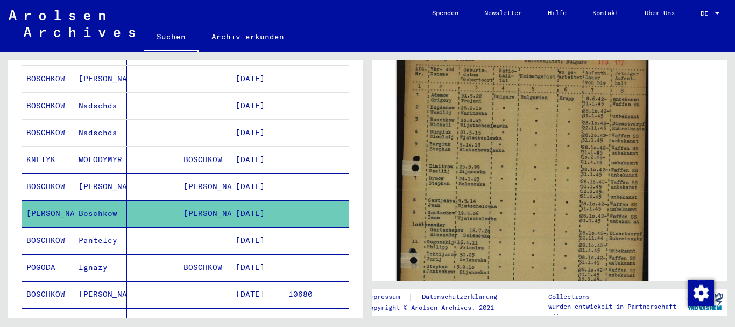
click at [506, 205] on img at bounding box center [523, 220] width 252 height 346
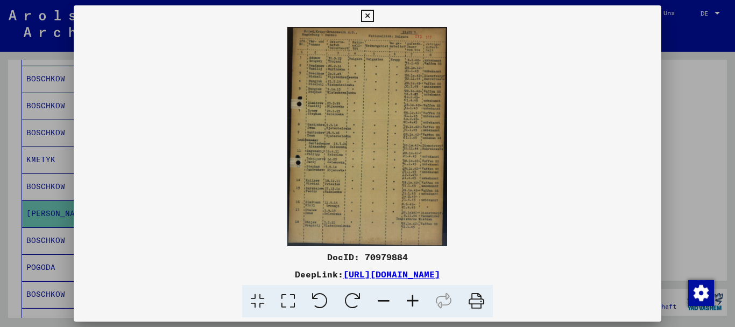
click at [291, 301] on icon at bounding box center [288, 301] width 31 height 33
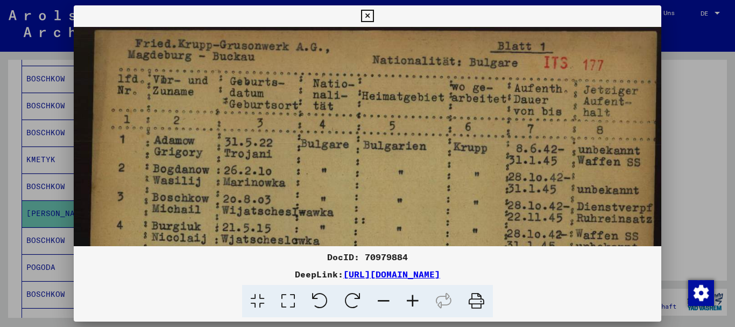
click at [373, 16] on icon at bounding box center [367, 16] width 12 height 13
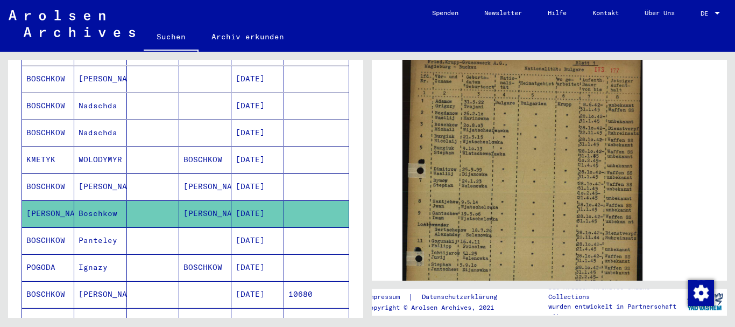
drag, startPoint x: 277, startPoint y: 231, endPoint x: 291, endPoint y: 147, distance: 85.7
click at [291, 147] on mat-table "Nachname Vorname Geburtsname Geburt‏ Geburtsdatum Prisoner # BOSCHKOW Nikolaj […" at bounding box center [186, 333] width 328 height 704
click at [1, 217] on div "Nach Themen oder Namen suchen ******** close Suche Archival tree units Personen…" at bounding box center [184, 185] width 368 height 266
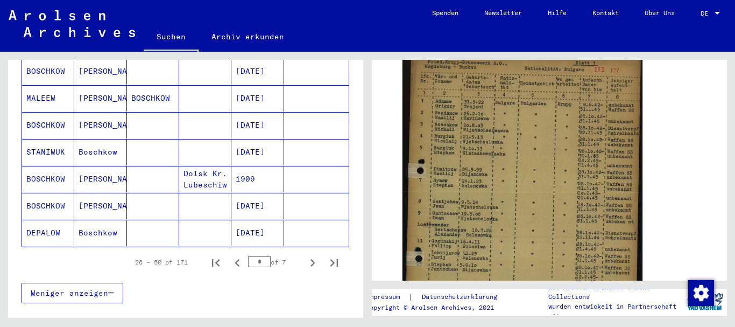
scroll to position [665, 0]
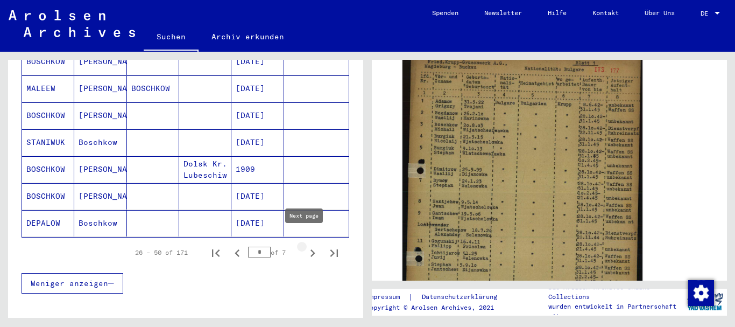
click at [307, 245] on icon "Next page" at bounding box center [312, 252] width 15 height 15
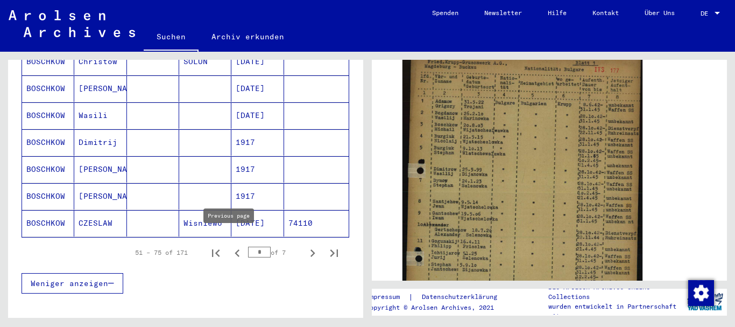
click at [230, 245] on icon "Previous page" at bounding box center [237, 252] width 15 height 15
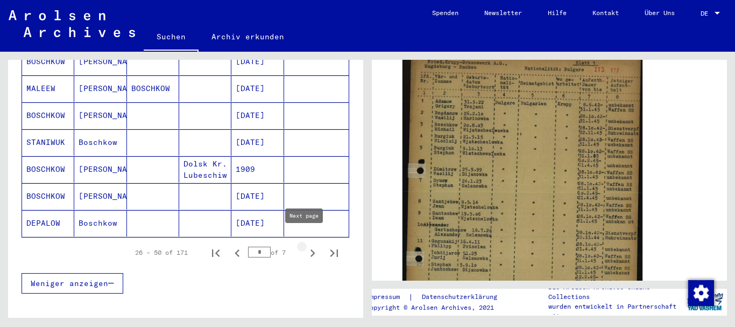
click at [305, 245] on icon "Next page" at bounding box center [312, 252] width 15 height 15
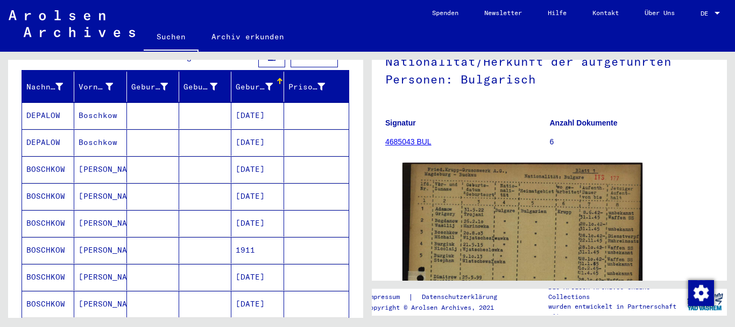
scroll to position [181, 0]
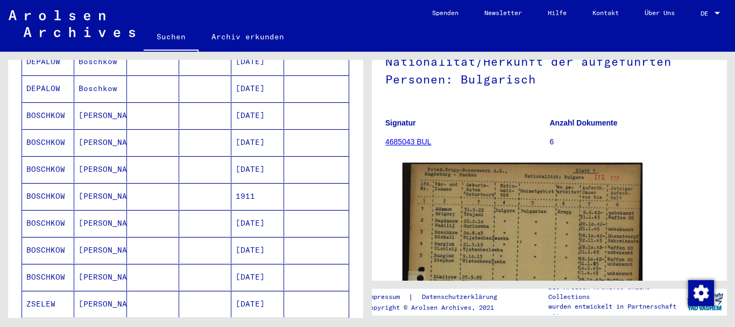
click at [246, 183] on mat-cell "1911" at bounding box center [257, 196] width 52 height 26
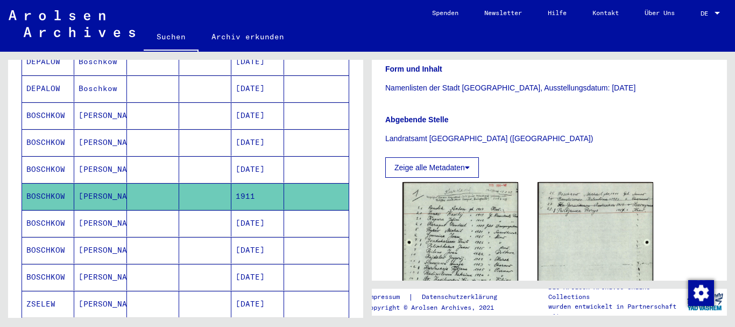
scroll to position [323, 0]
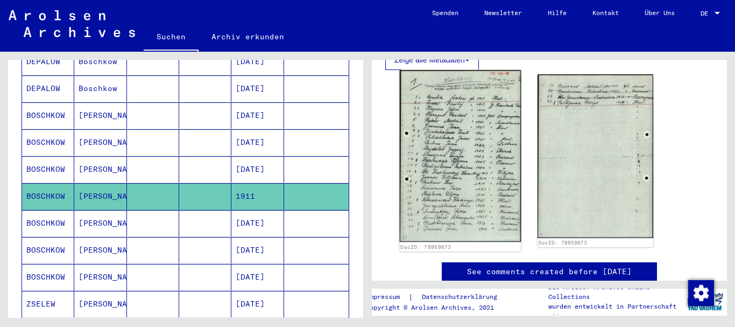
click at [453, 150] on img at bounding box center [461, 156] width 122 height 172
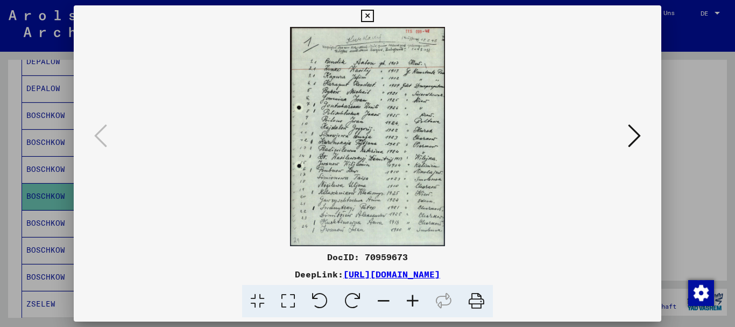
click at [289, 294] on icon at bounding box center [288, 301] width 31 height 33
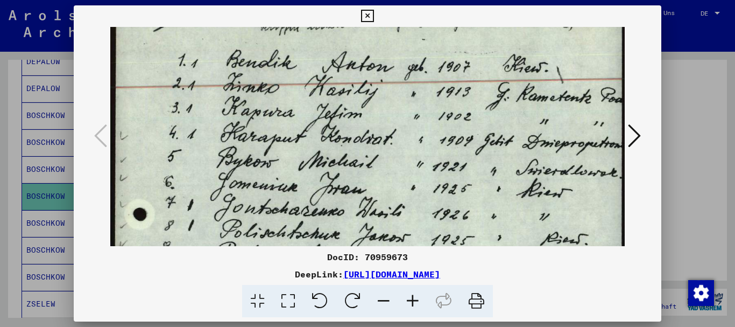
drag, startPoint x: 448, startPoint y: 193, endPoint x: 472, endPoint y: 112, distance: 84.3
click at [472, 112] on img at bounding box center [367, 310] width 515 height 728
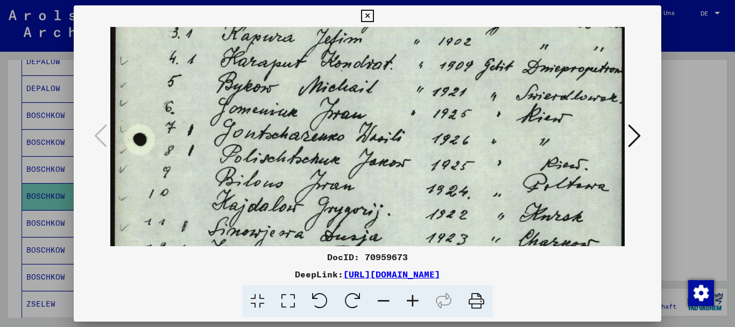
drag, startPoint x: 443, startPoint y: 154, endPoint x: 449, endPoint y: 123, distance: 31.2
click at [449, 123] on img at bounding box center [367, 235] width 515 height 728
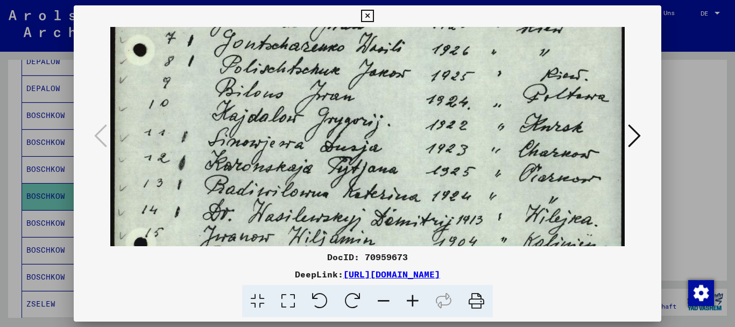
drag, startPoint x: 432, startPoint y: 181, endPoint x: 453, endPoint y: 91, distance: 91.8
click at [453, 91] on img at bounding box center [367, 146] width 515 height 728
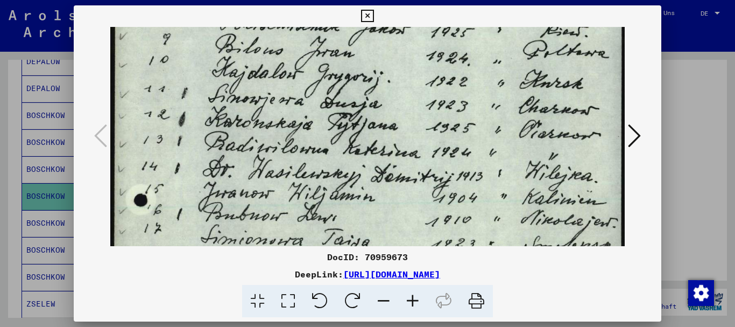
scroll to position [329, 0]
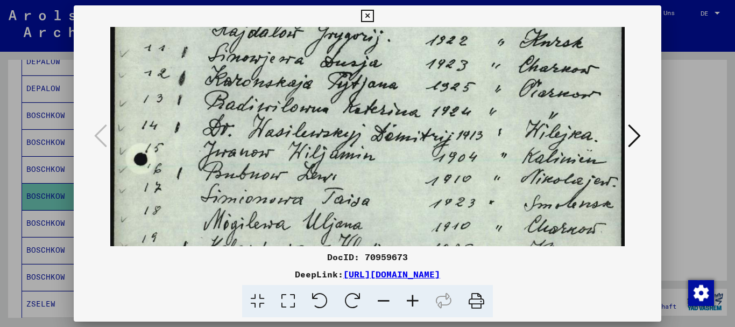
drag, startPoint x: 446, startPoint y: 180, endPoint x: 468, endPoint y: 98, distance: 84.6
click at [469, 95] on img at bounding box center [367, 62] width 515 height 728
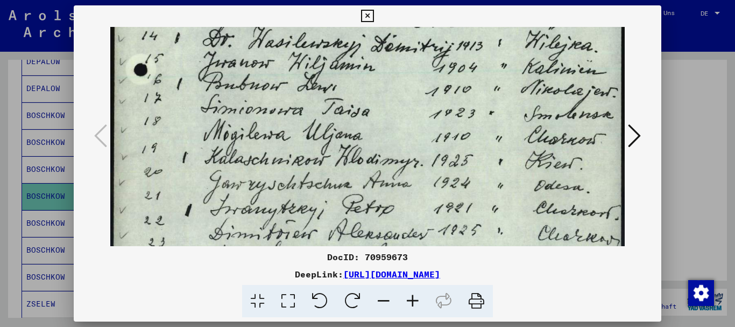
scroll to position [456, 0]
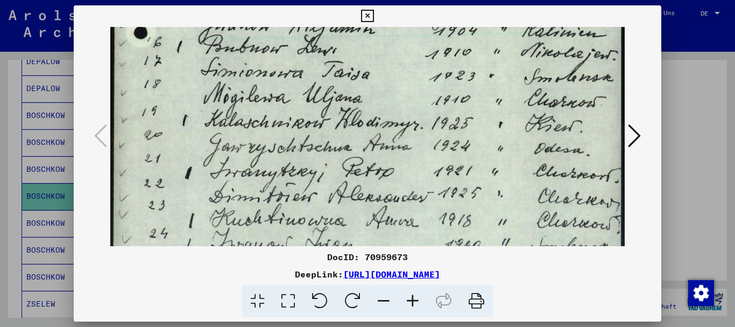
drag, startPoint x: 462, startPoint y: 161, endPoint x: 467, endPoint y: 113, distance: 48.1
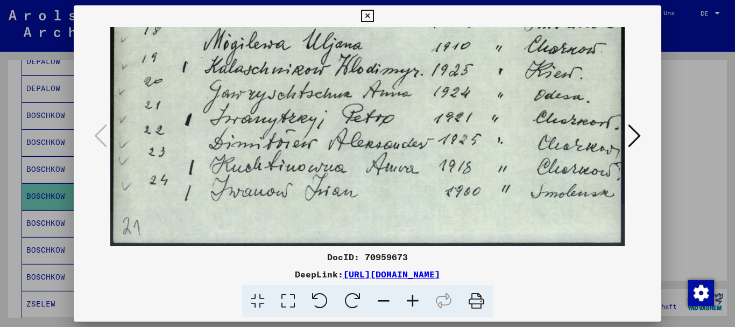
scroll to position [466, 0]
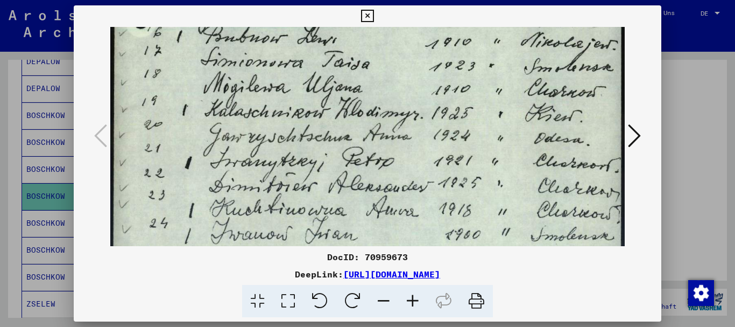
drag, startPoint x: 449, startPoint y: 211, endPoint x: 483, endPoint y: 154, distance: 66.1
click at [641, 132] on icon at bounding box center [634, 136] width 13 height 26
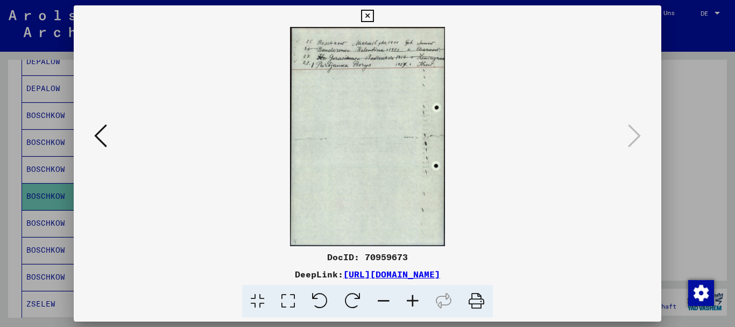
scroll to position [0, 0]
click at [288, 302] on icon at bounding box center [288, 301] width 31 height 33
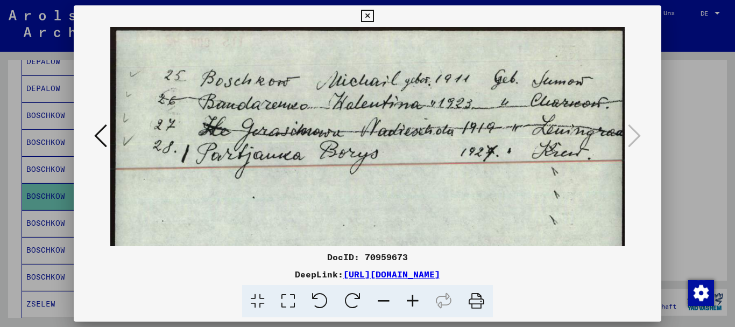
click at [101, 140] on icon at bounding box center [100, 136] width 13 height 26
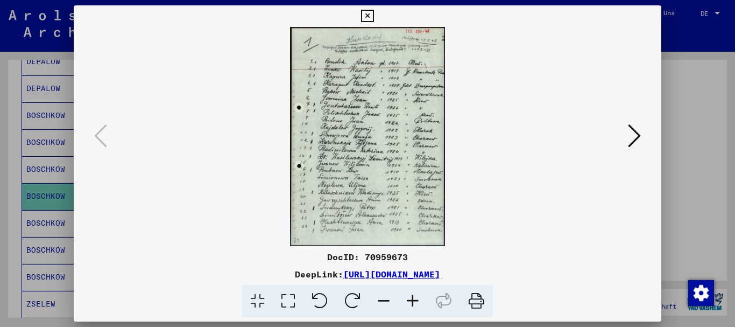
click at [291, 302] on icon at bounding box center [288, 301] width 31 height 33
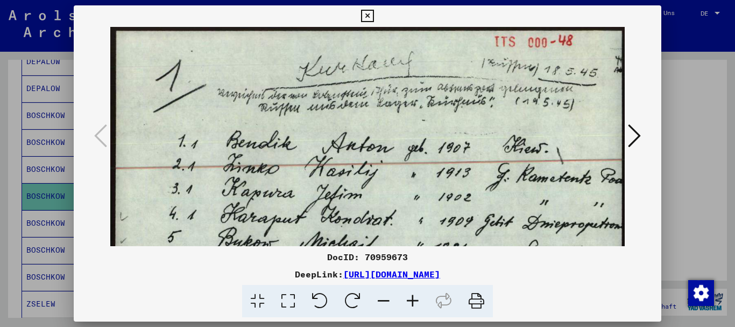
click at [369, 16] on icon at bounding box center [367, 16] width 12 height 13
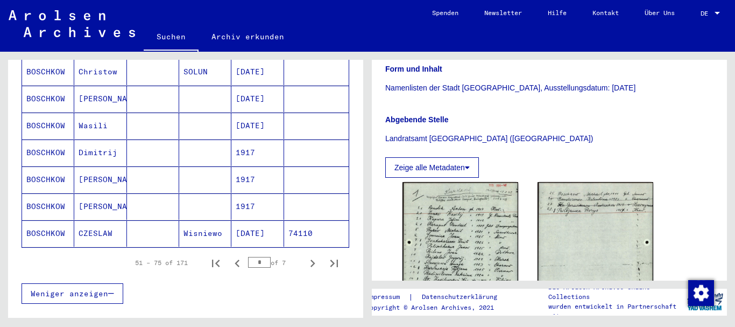
scroll to position [665, 0]
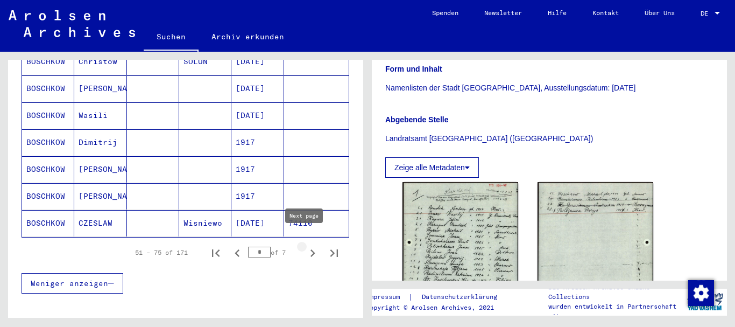
click at [311, 249] on icon "Next page" at bounding box center [313, 253] width 5 height 8
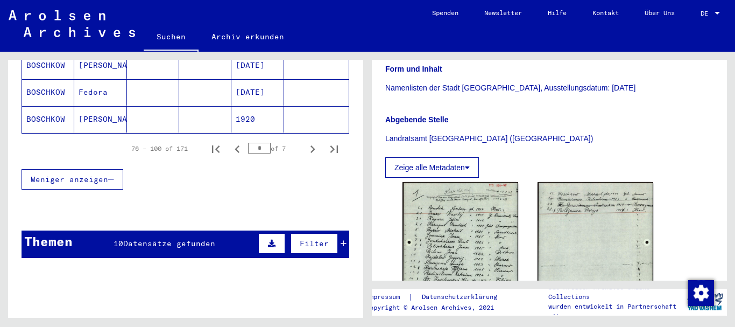
scroll to position [773, 0]
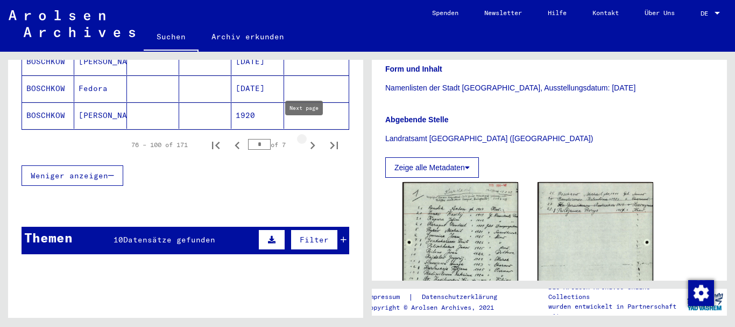
click at [306, 138] on icon "Next page" at bounding box center [312, 145] width 15 height 15
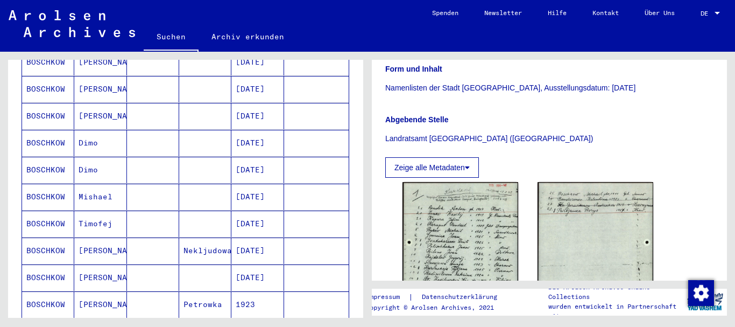
scroll to position [396, 0]
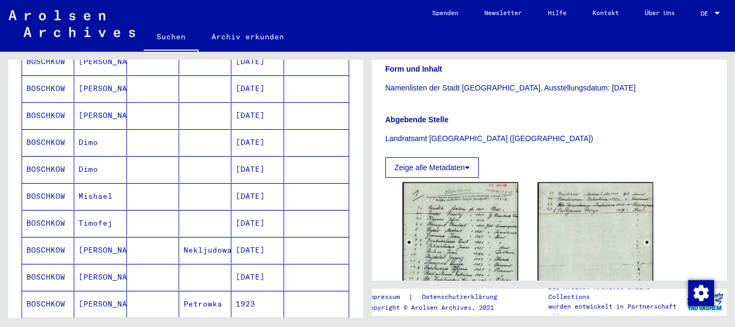
click at [92, 186] on mat-cell "Mishael" at bounding box center [100, 196] width 52 height 26
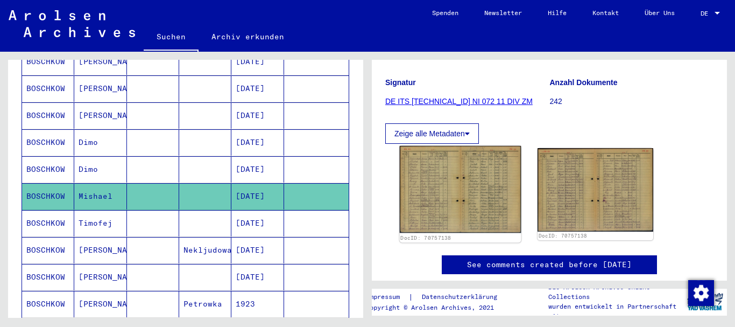
click at [483, 194] on img at bounding box center [461, 189] width 122 height 87
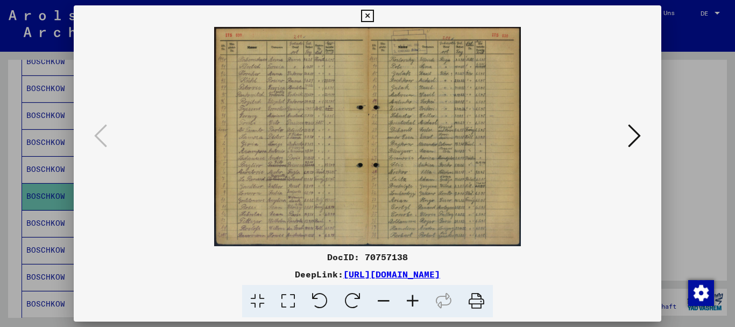
click at [285, 298] on icon at bounding box center [288, 301] width 31 height 33
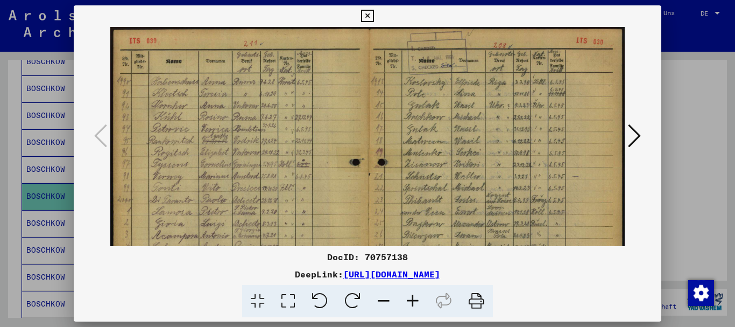
click at [369, 12] on icon at bounding box center [367, 16] width 12 height 13
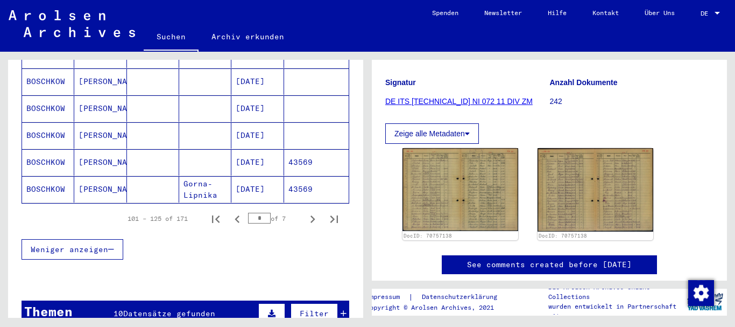
scroll to position [719, 0]
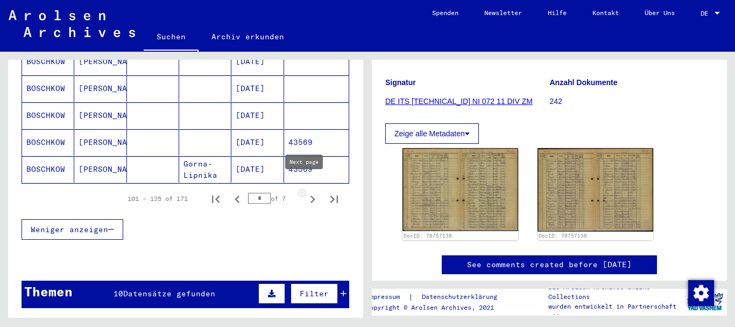
click at [305, 192] on icon "Next page" at bounding box center [312, 199] width 15 height 15
type input "*"
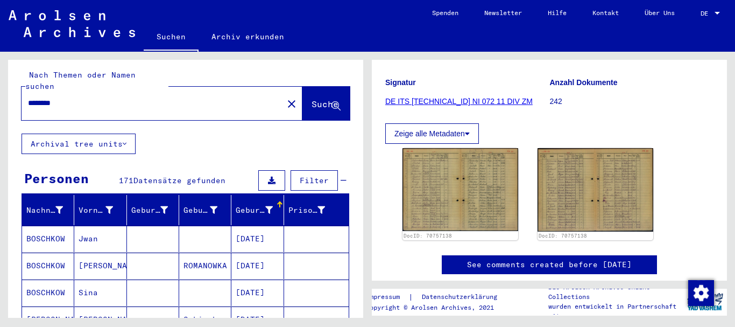
scroll to position [0, 0]
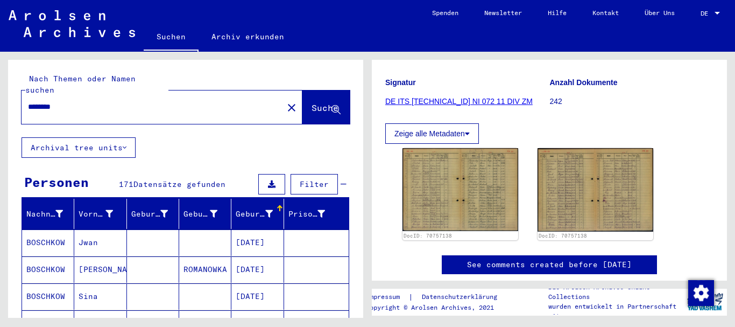
click at [47, 101] on input "********" at bounding box center [152, 106] width 249 height 11
click at [45, 101] on input "********" at bounding box center [152, 106] width 249 height 11
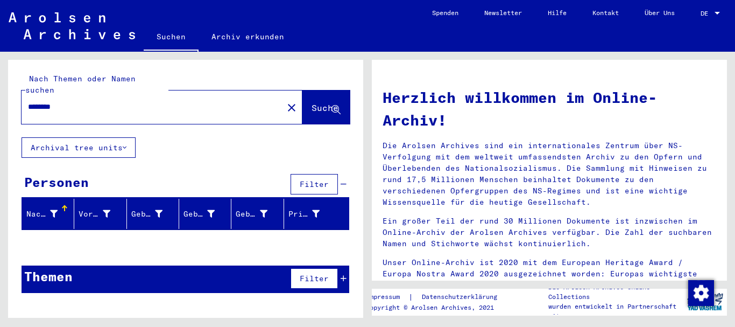
drag, startPoint x: 68, startPoint y: 95, endPoint x: 16, endPoint y: 91, distance: 51.8
click at [16, 91] on div "Nach Themen oder Namen suchen ******** close Suche" at bounding box center [185, 98] width 355 height 77
type input "******"
